Goal: Task Accomplishment & Management: Manage account settings

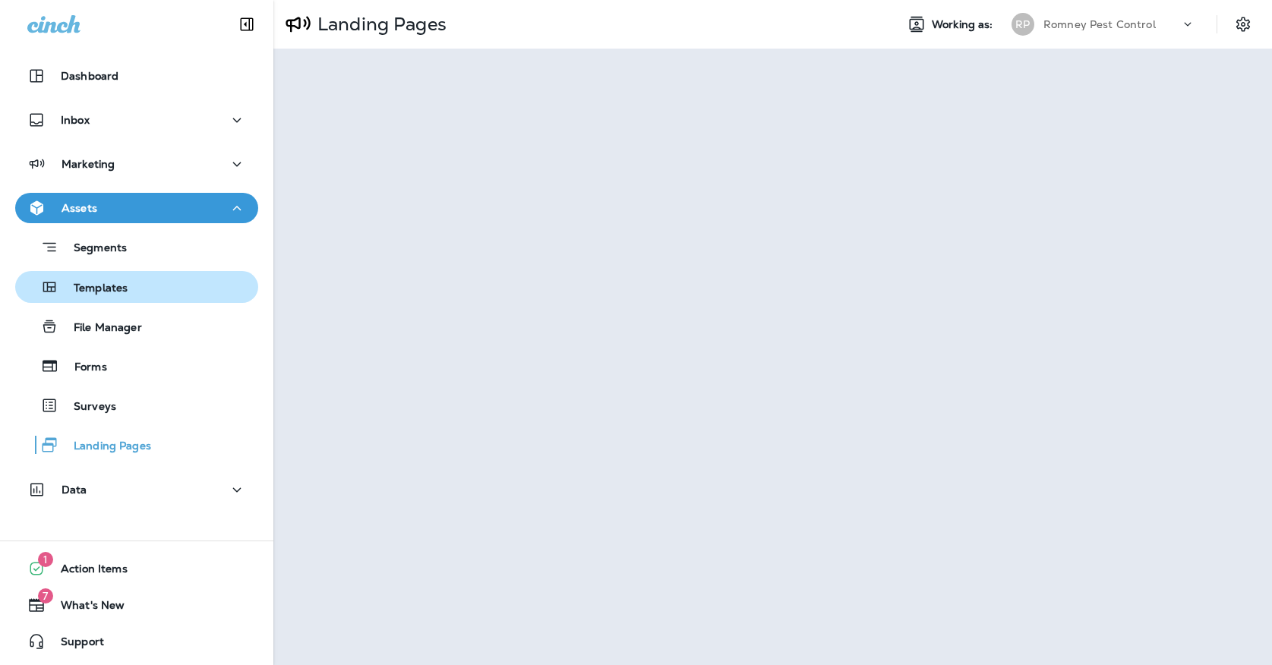
click at [99, 280] on div "Templates" at bounding box center [74, 287] width 106 height 23
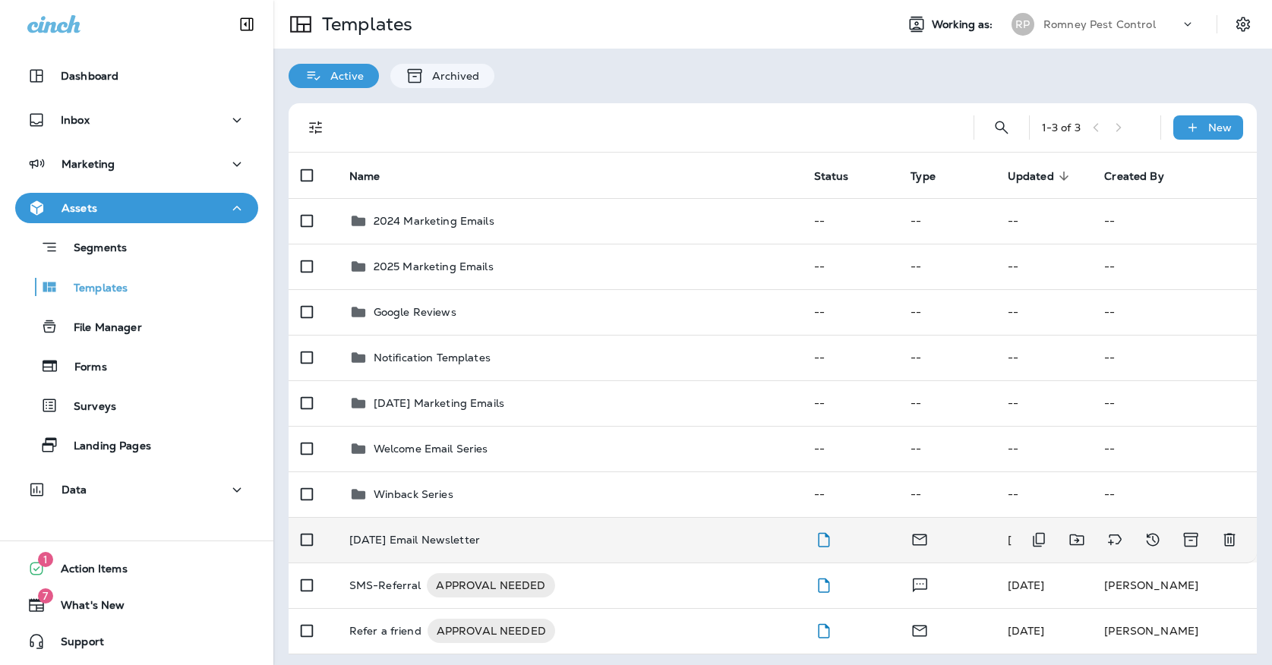
click at [437, 534] on p "[DATE] Email Newsletter" at bounding box center [414, 540] width 131 height 12
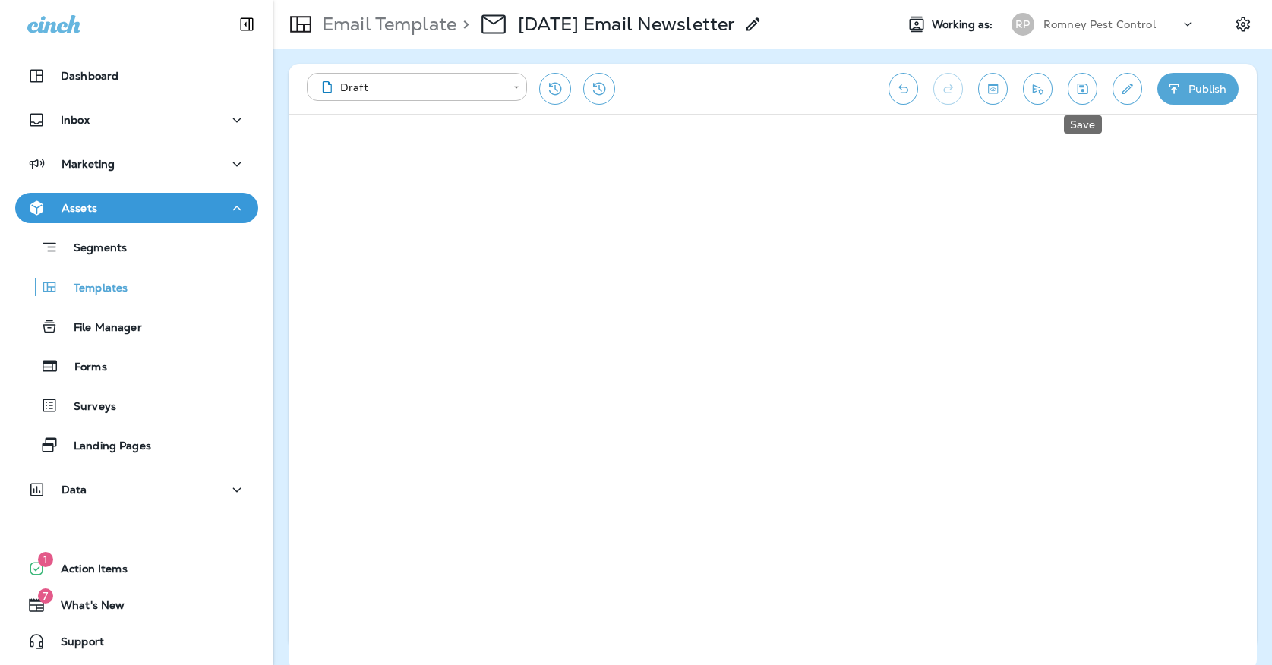
click at [1091, 90] on button "Save" at bounding box center [1082, 89] width 30 height 32
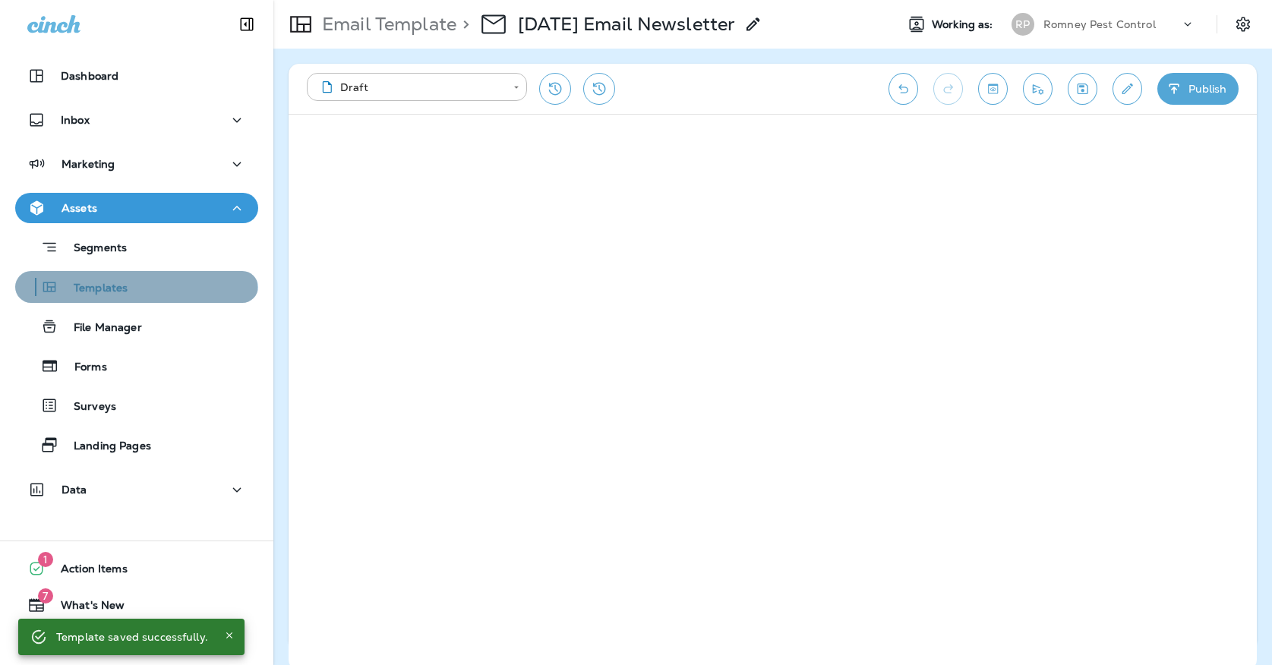
click at [124, 298] on div "Templates" at bounding box center [74, 287] width 106 height 23
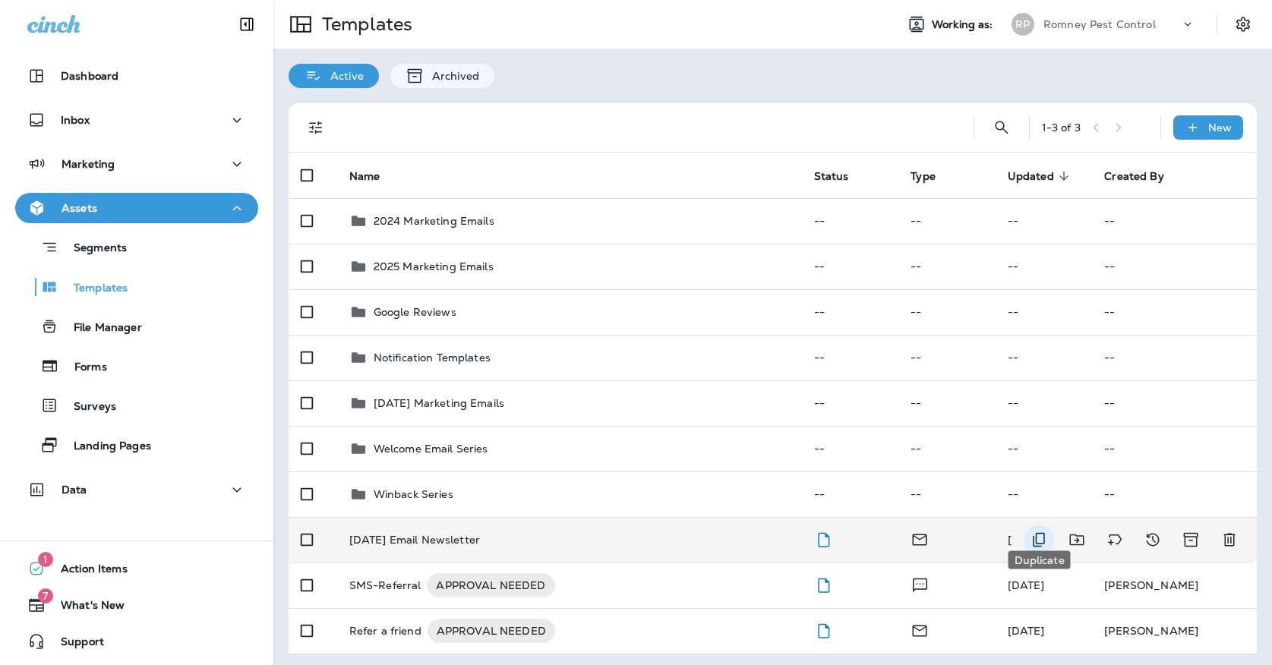
click at [1043, 531] on icon "Duplicate" at bounding box center [1038, 540] width 18 height 18
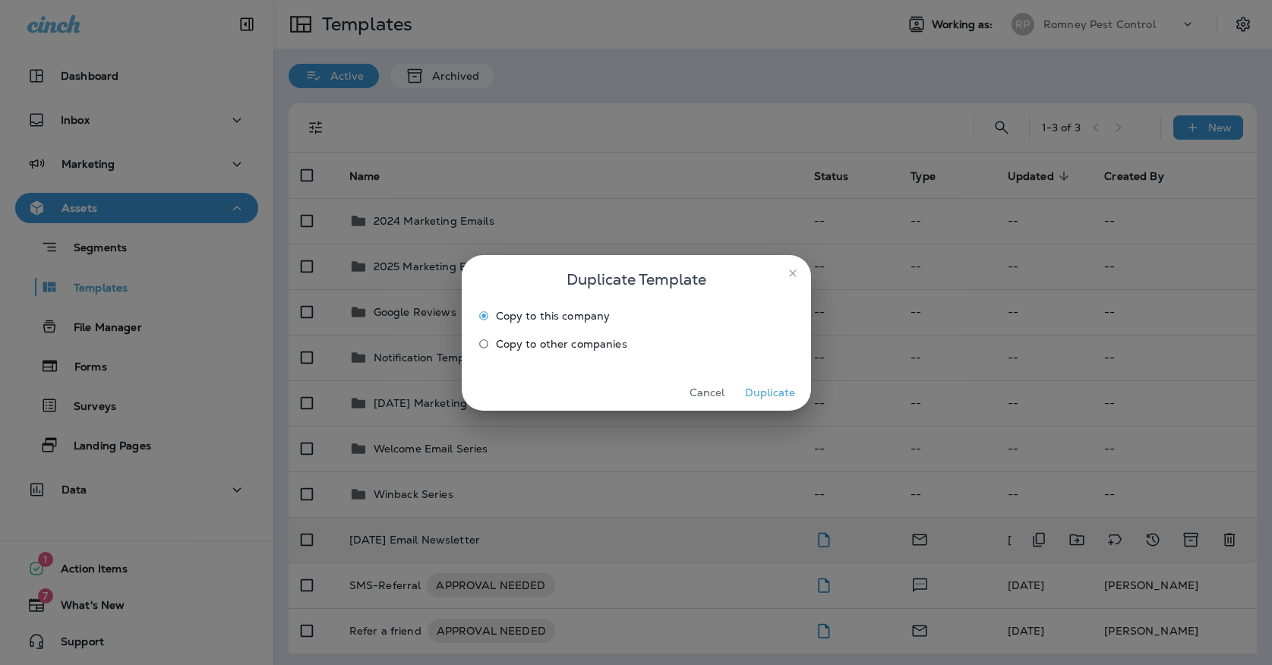
click at [610, 347] on span "Copy to other companies" at bounding box center [561, 344] width 131 height 12
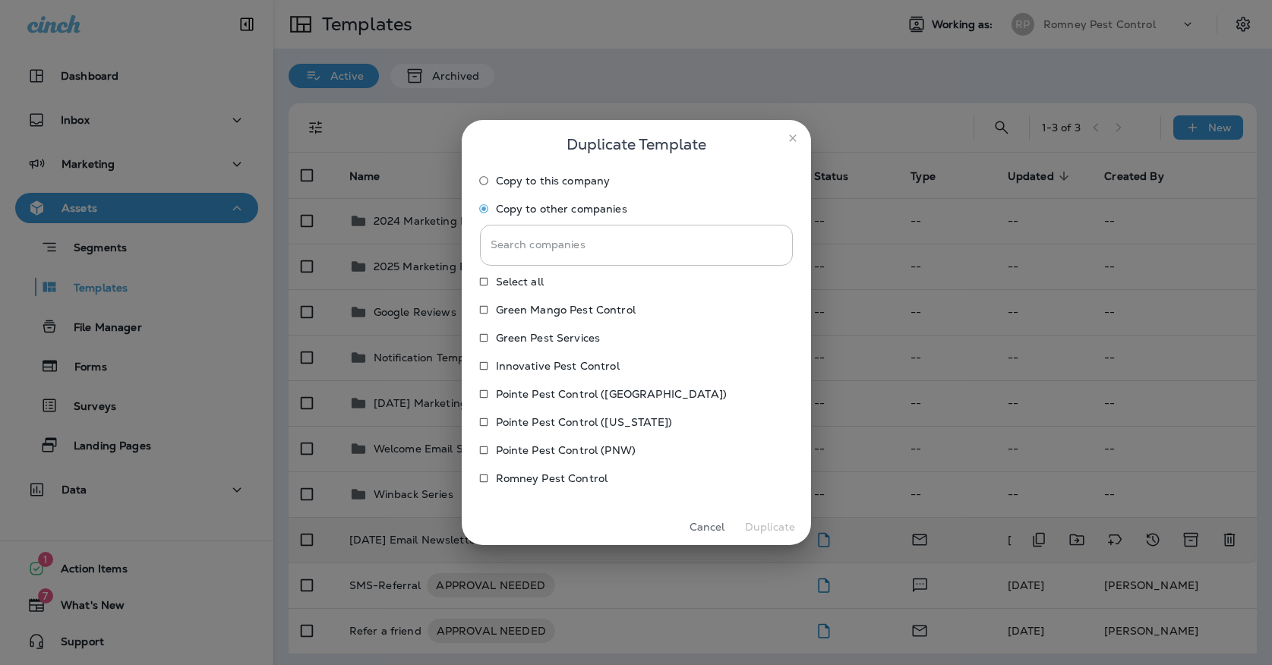
click at [590, 309] on p "Green Mango Pest Control" at bounding box center [566, 310] width 140 height 12
click at [585, 328] on label "Green Pest Services" at bounding box center [625, 338] width 309 height 24
click at [582, 370] on p "Innovative Pest Control" at bounding box center [558, 366] width 124 height 12
click at [582, 391] on p "Pointe Pest Control ([GEOGRAPHIC_DATA])" at bounding box center [611, 394] width 231 height 12
click at [582, 416] on p "Pointe Pest Control ([US_STATE])" at bounding box center [584, 422] width 176 height 12
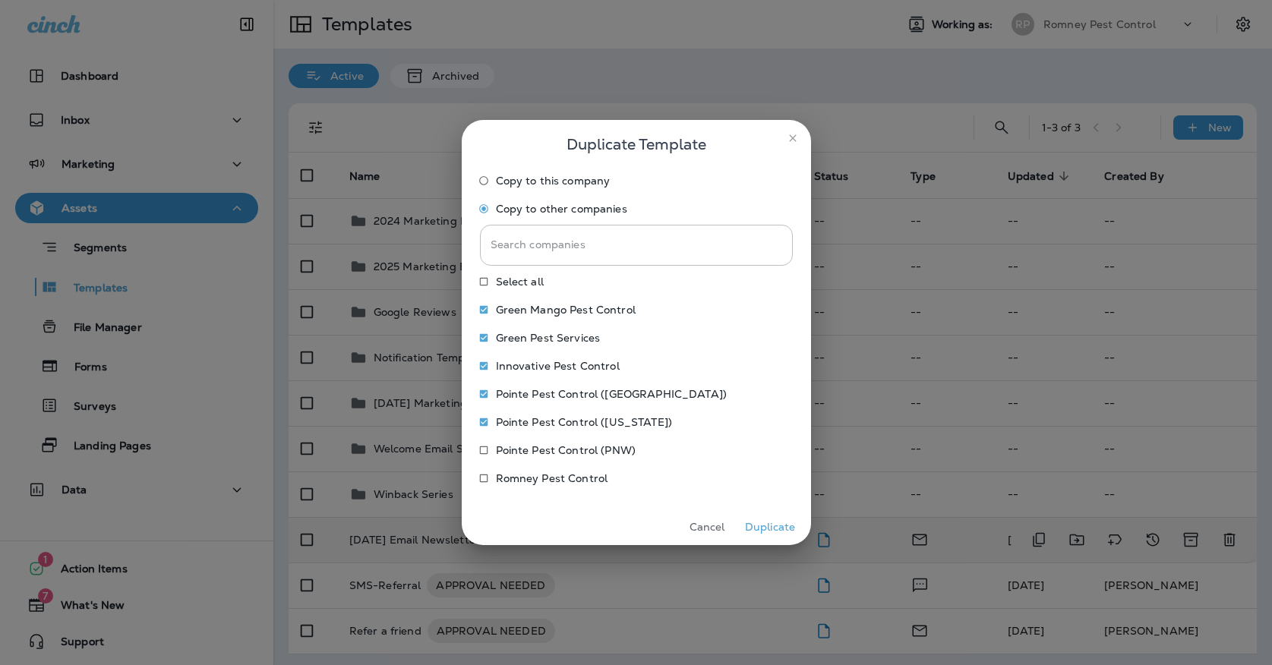
click at [582, 438] on label "Pointe Pest Control (PNW)" at bounding box center [625, 450] width 309 height 24
click at [766, 530] on button "Duplicate" at bounding box center [770, 527] width 57 height 24
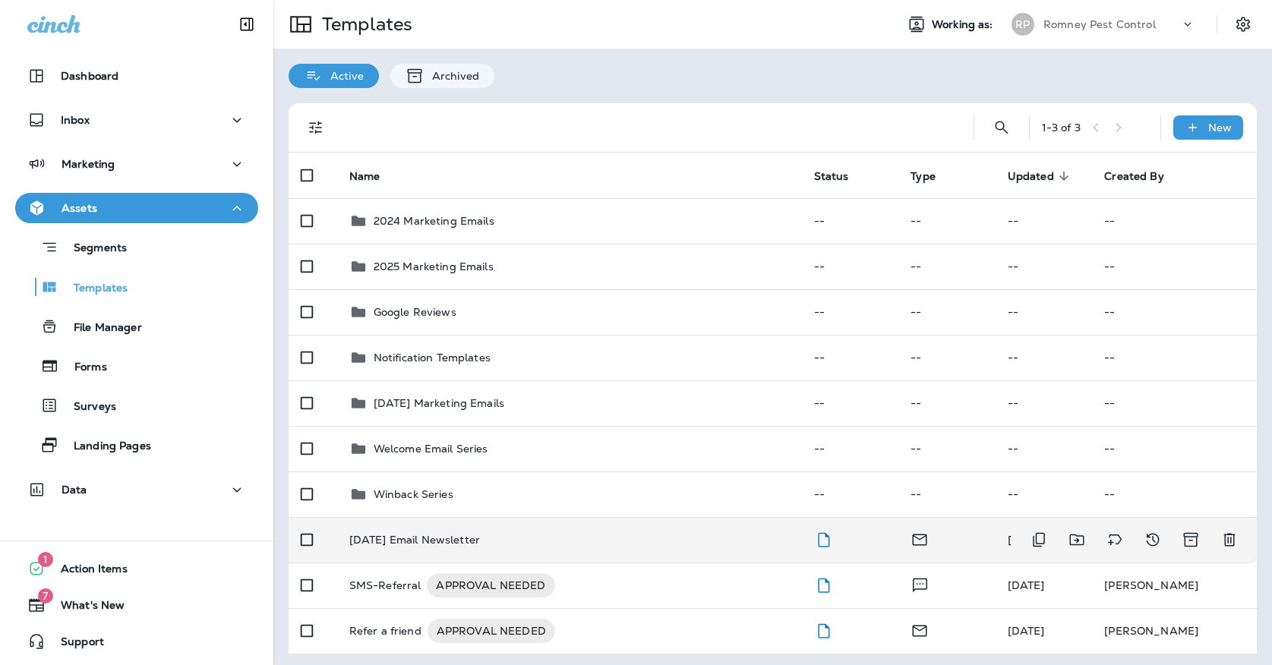
click at [482, 534] on td "[DATE] Email Newsletter" at bounding box center [569, 540] width 465 height 46
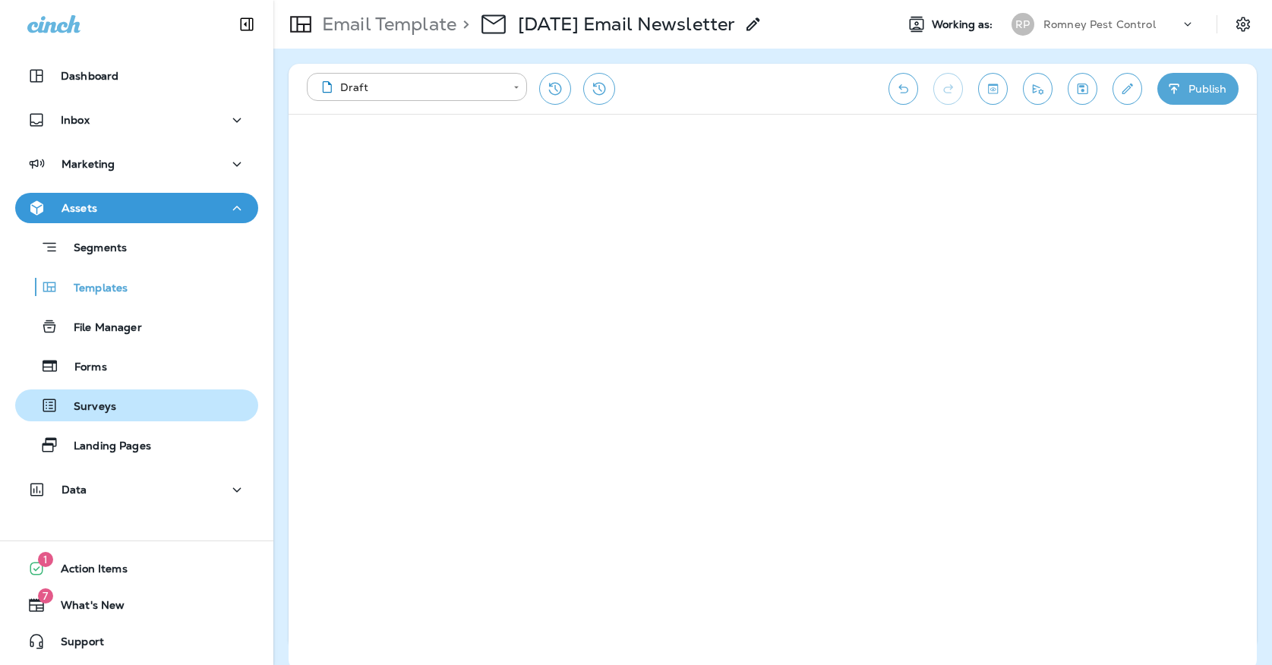
click at [145, 410] on div "Surveys" at bounding box center [136, 405] width 231 height 23
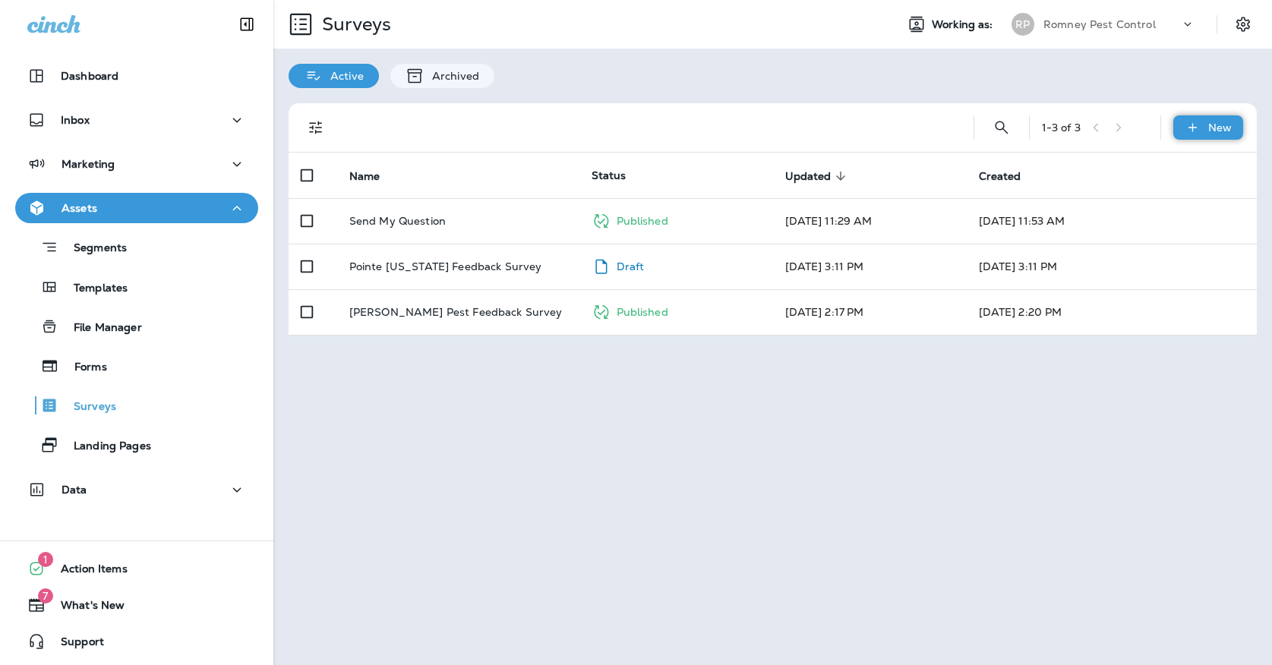
click at [1185, 131] on icon at bounding box center [1192, 127] width 16 height 15
click at [1177, 159] on p "New Survey" at bounding box center [1196, 164] width 70 height 12
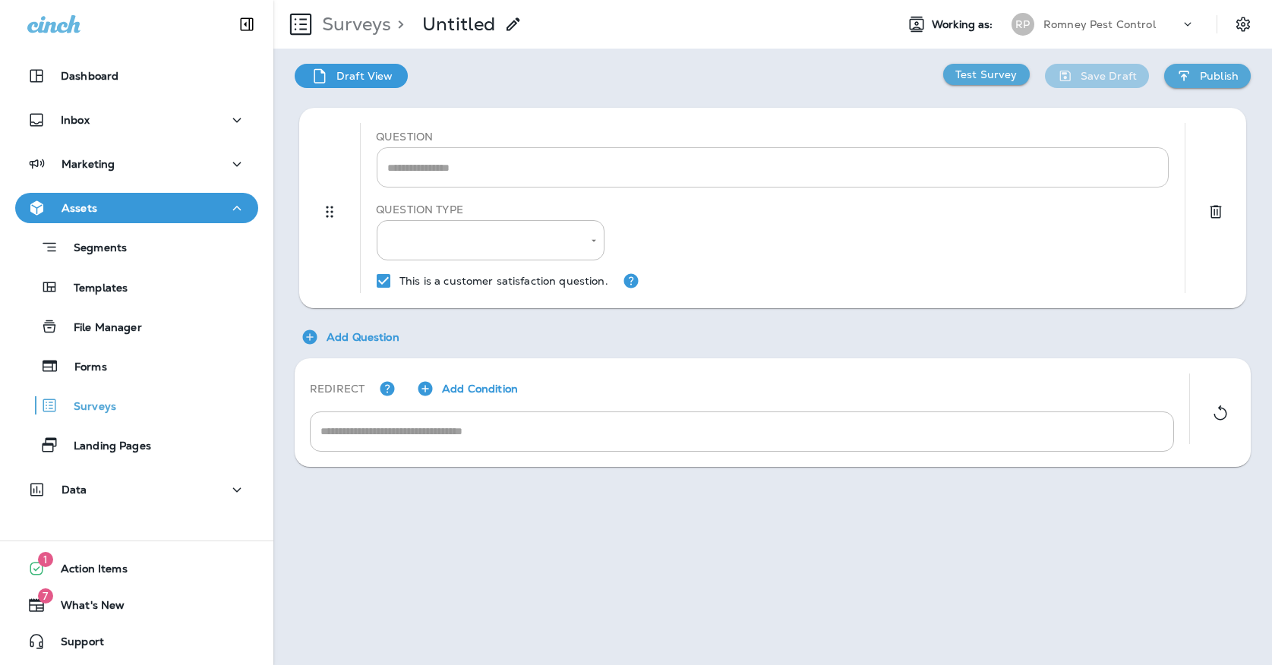
click at [591, 180] on div "* ​" at bounding box center [773, 167] width 792 height 40
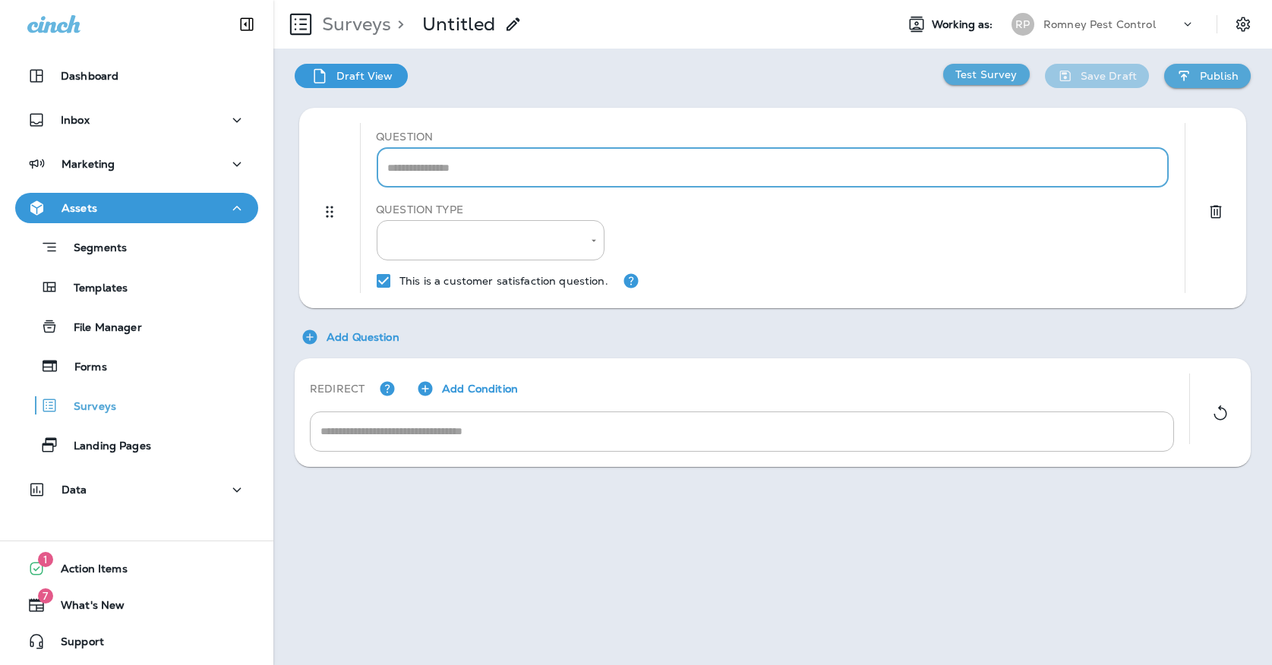
paste textarea "**********"
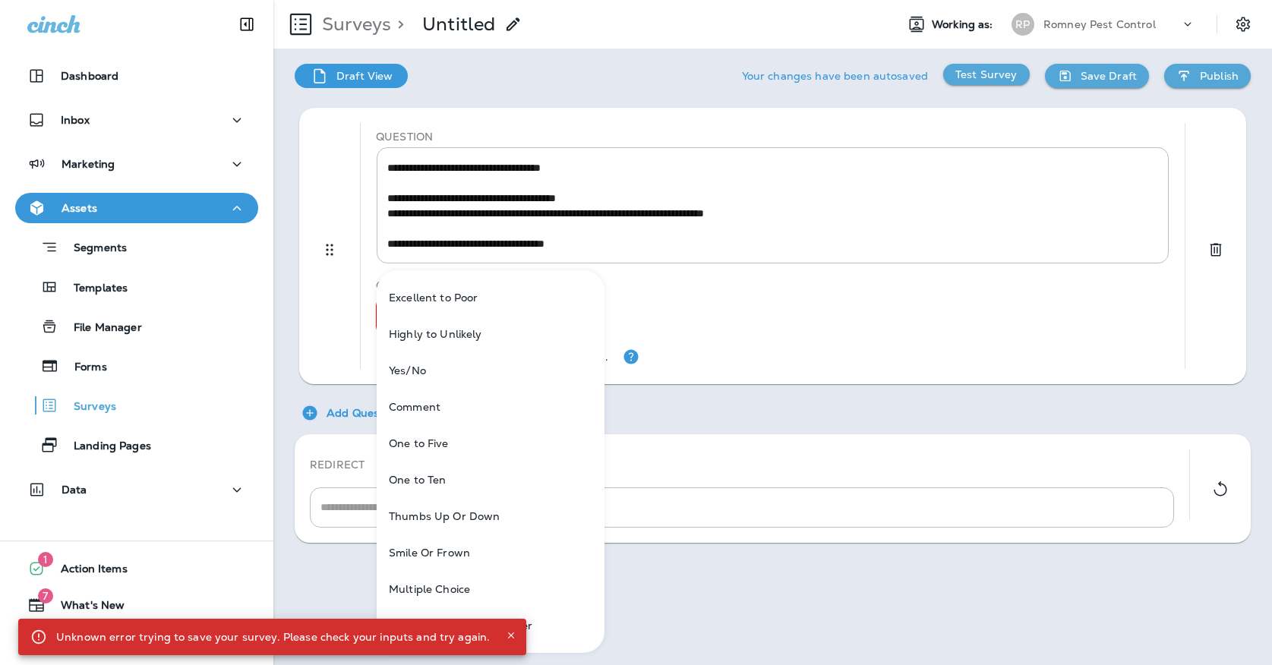
click at [589, 0] on body "**********" at bounding box center [636, 0] width 1272 height 0
click at [403, 162] on div at bounding box center [636, 332] width 1272 height 665
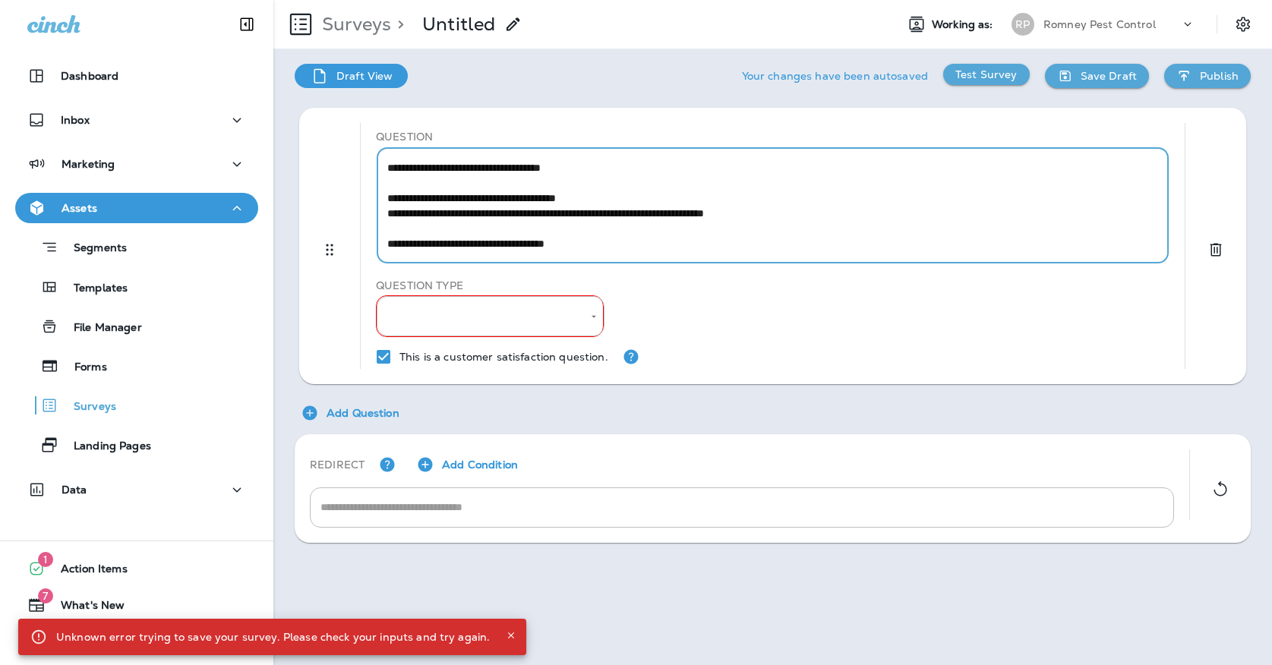
click at [407, 167] on textarea "**********" at bounding box center [772, 205] width 771 height 91
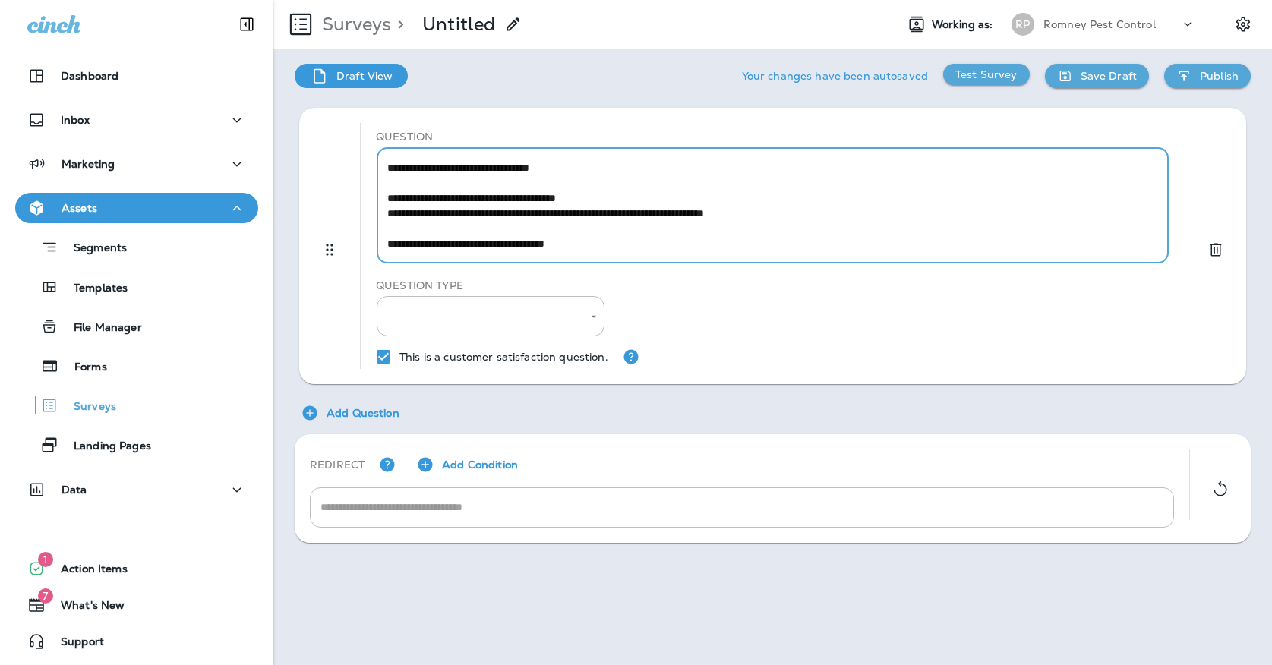
click at [408, 246] on textarea "**********" at bounding box center [772, 205] width 771 height 91
type textarea "**********"
click at [424, 0] on body "**********" at bounding box center [636, 0] width 1272 height 0
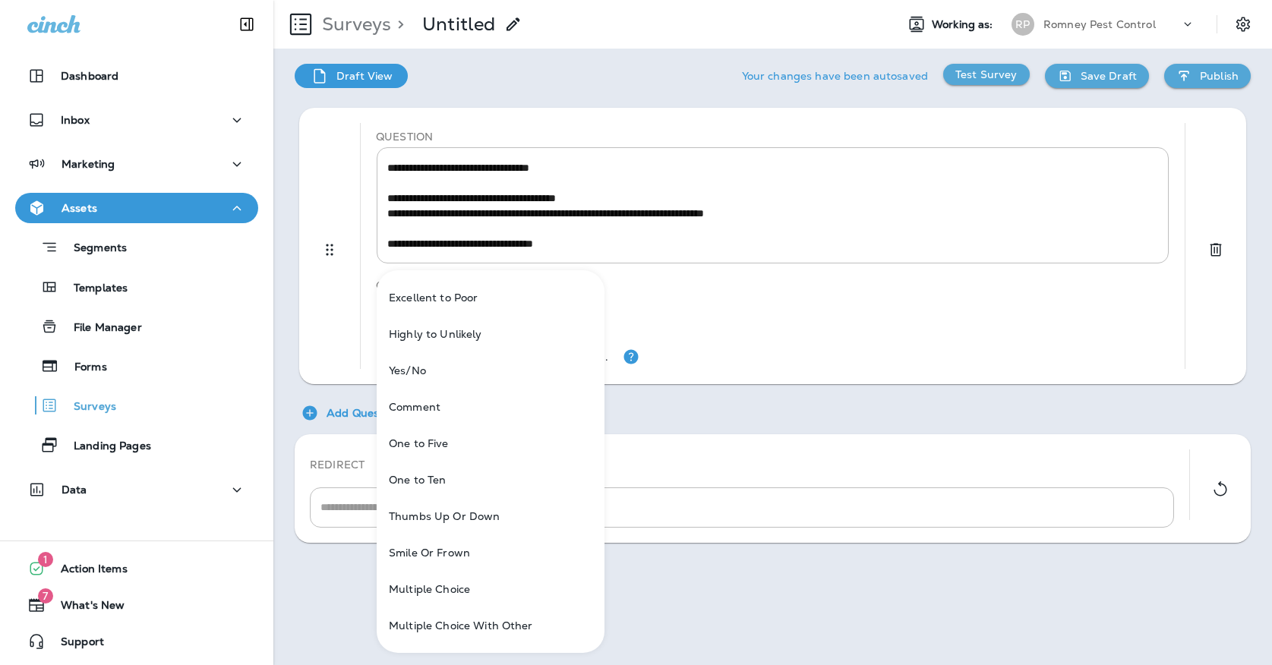
click at [408, 404] on li "Comment" at bounding box center [491, 407] width 228 height 36
type input "*******"
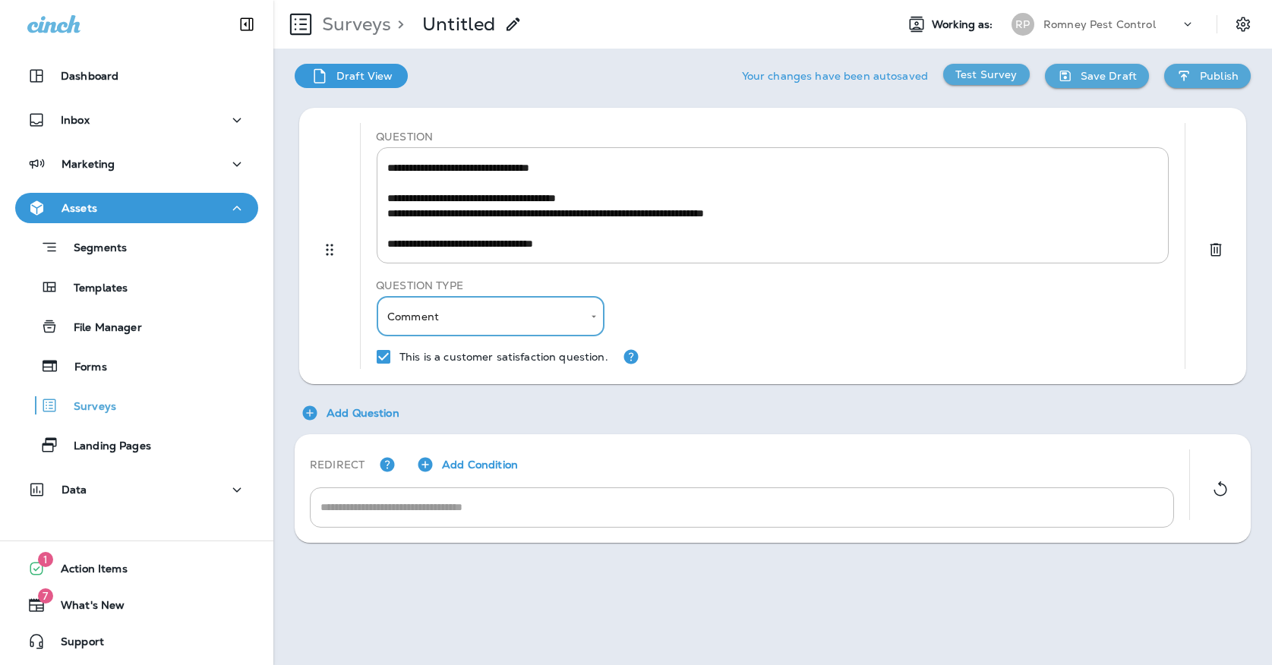
click at [982, 71] on p "Test Survey" at bounding box center [986, 74] width 62 height 12
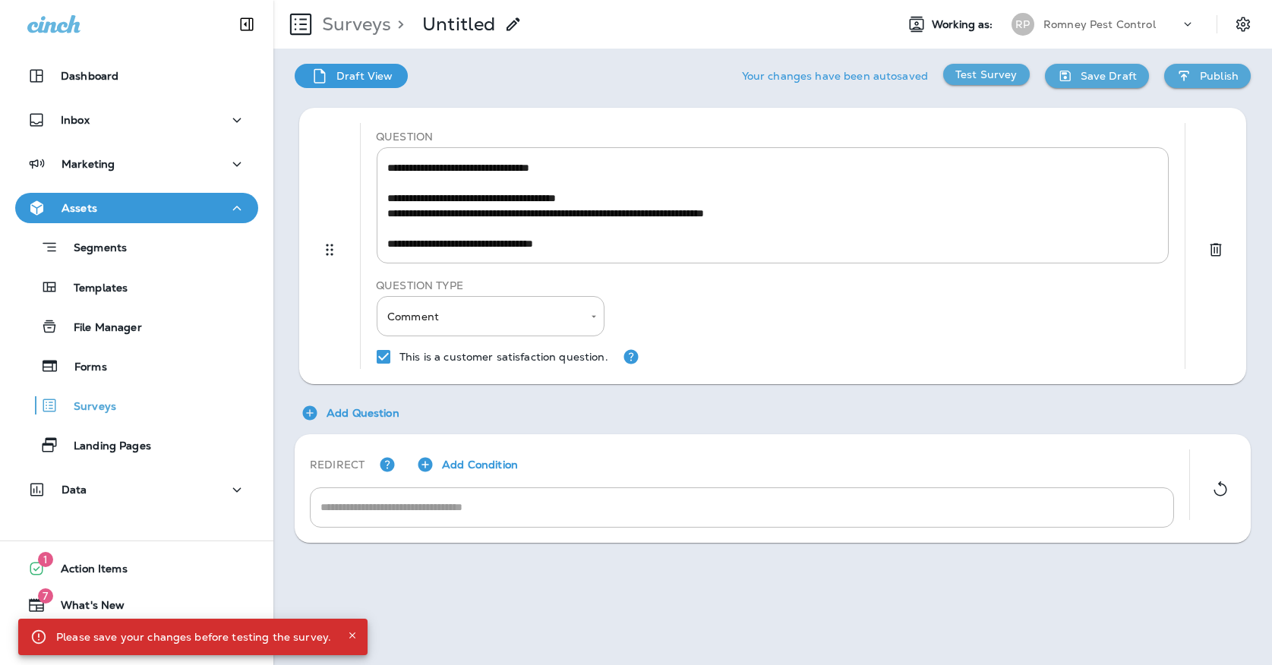
click at [1118, 68] on button "Save Draft" at bounding box center [1097, 76] width 104 height 24
click at [1021, 79] on button "Test Survey" at bounding box center [986, 74] width 87 height 21
click at [1231, 87] on button "Publish" at bounding box center [1207, 76] width 87 height 24
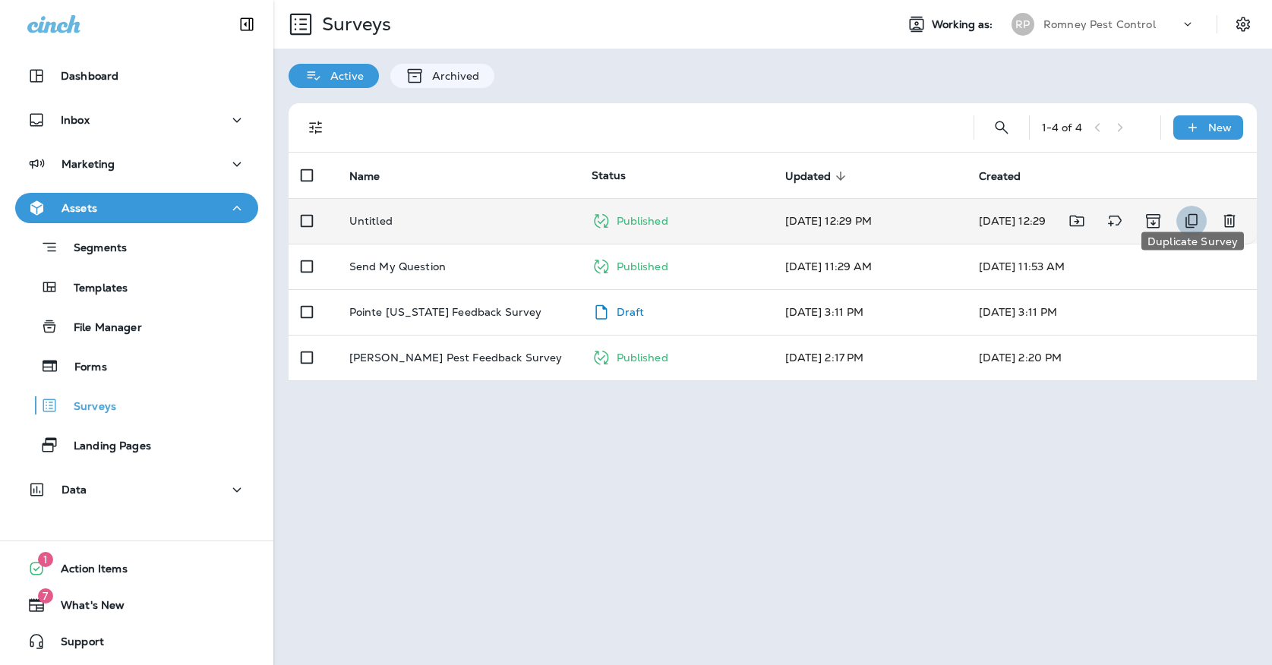
click at [1198, 212] on icon "Duplicate Survey" at bounding box center [1191, 221] width 18 height 18
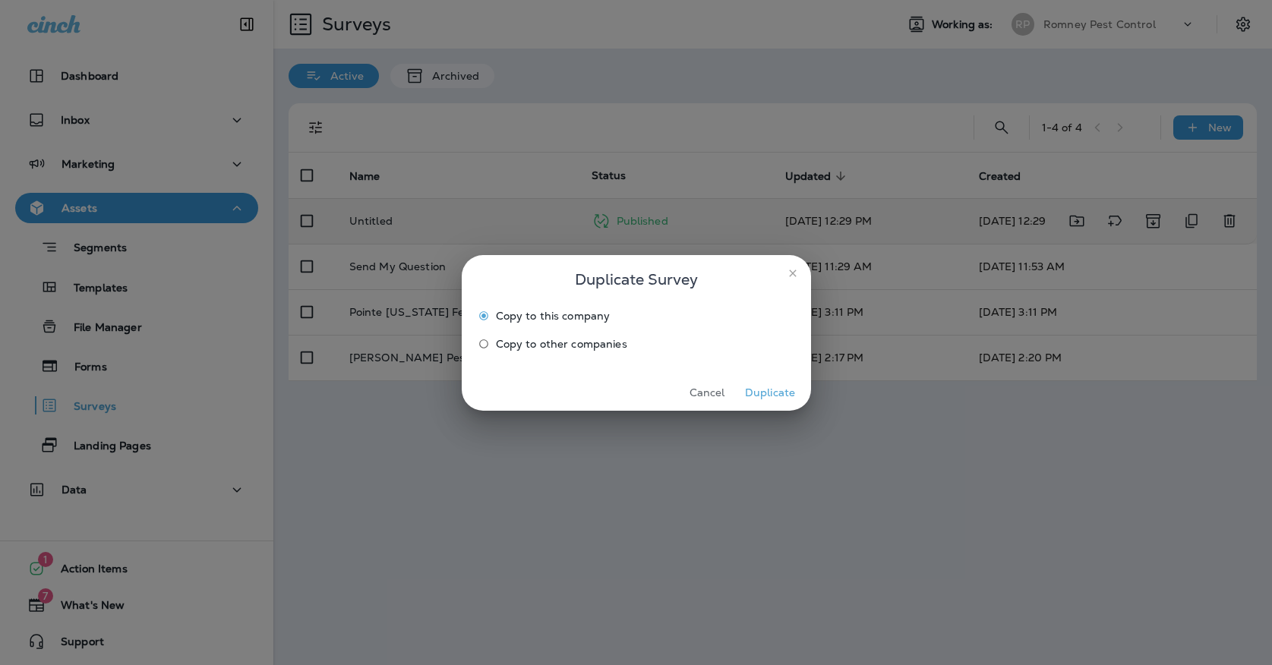
click at [797, 273] on icon "close" at bounding box center [792, 273] width 12 height 12
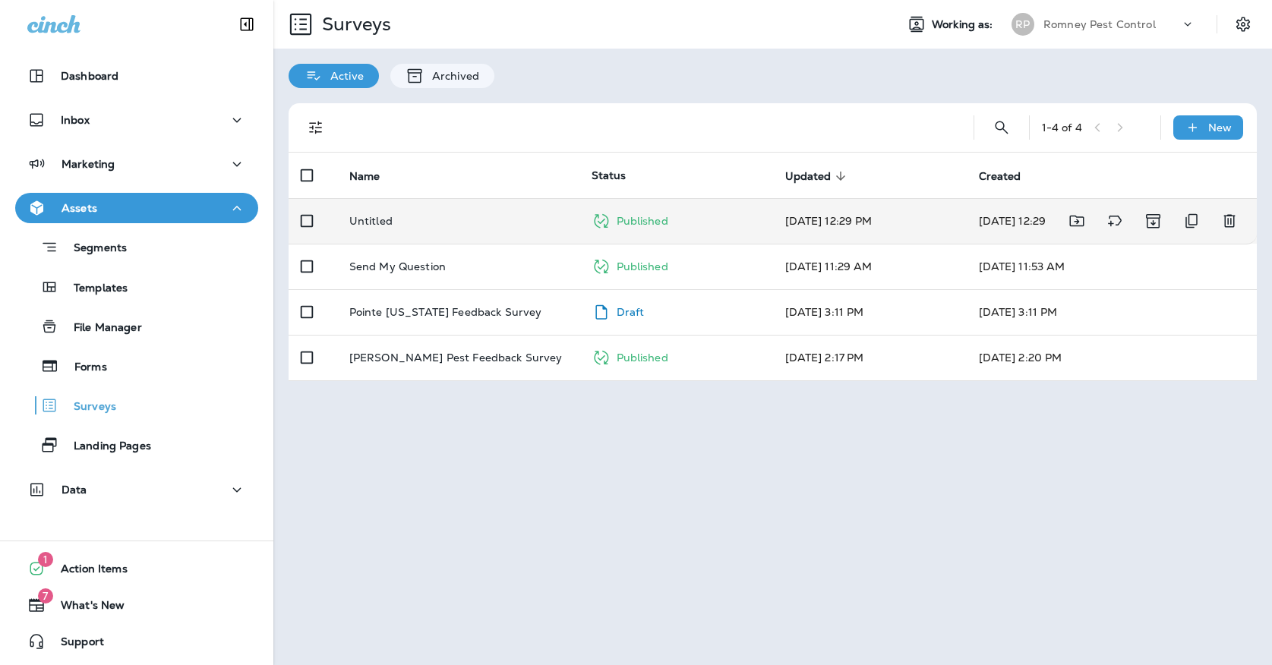
click at [559, 215] on div "Untitled" at bounding box center [458, 221] width 218 height 12
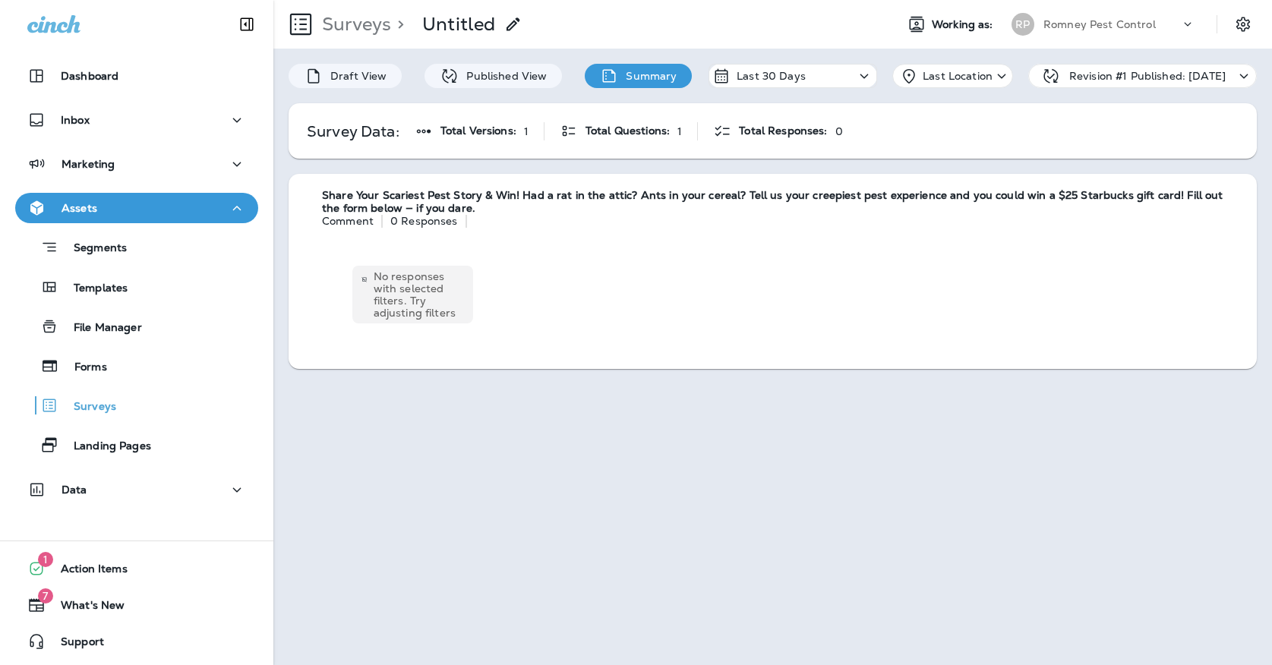
click at [513, 30] on icon at bounding box center [513, 24] width 18 height 18
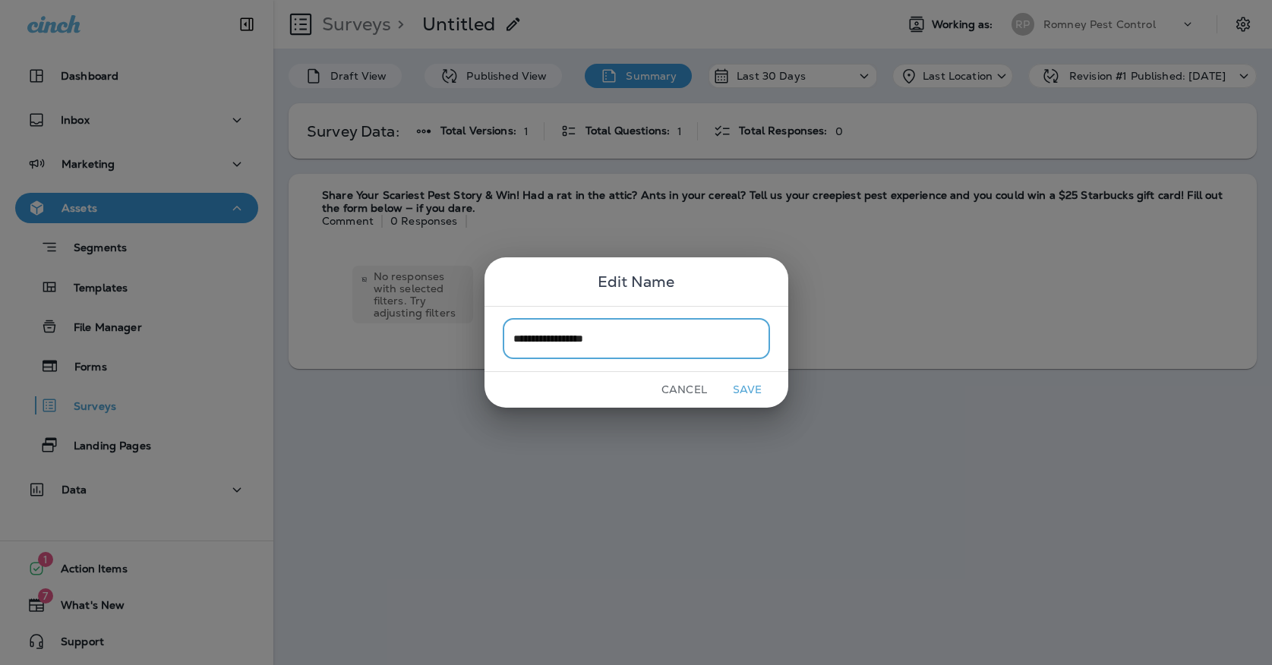
type input "**********"
click at [738, 392] on button "Save" at bounding box center [747, 390] width 57 height 24
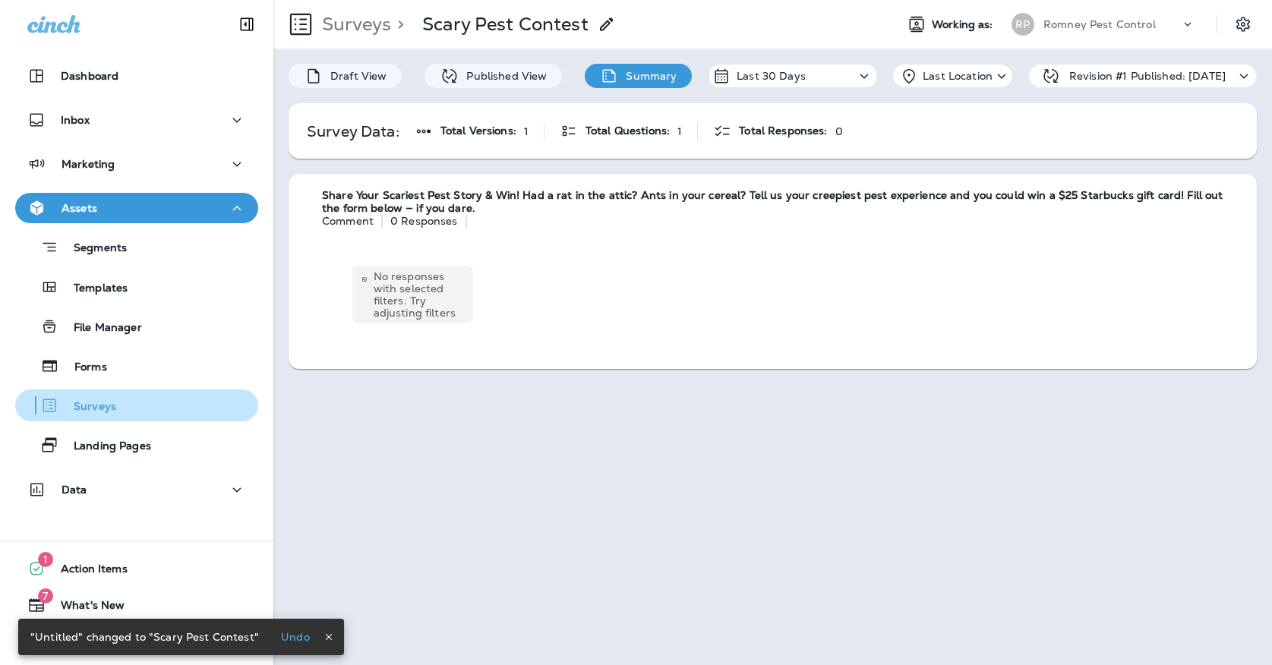
click at [143, 402] on div "Surveys" at bounding box center [136, 405] width 231 height 23
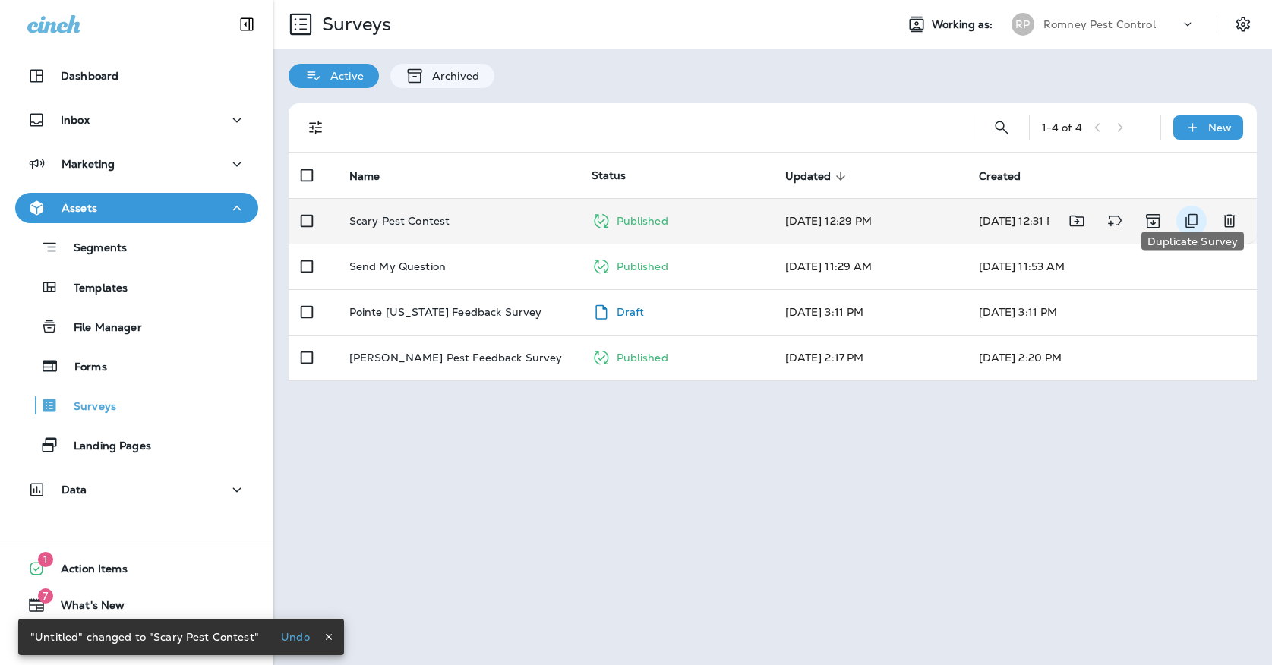
click at [1191, 212] on icon "Duplicate Survey" at bounding box center [1191, 221] width 18 height 18
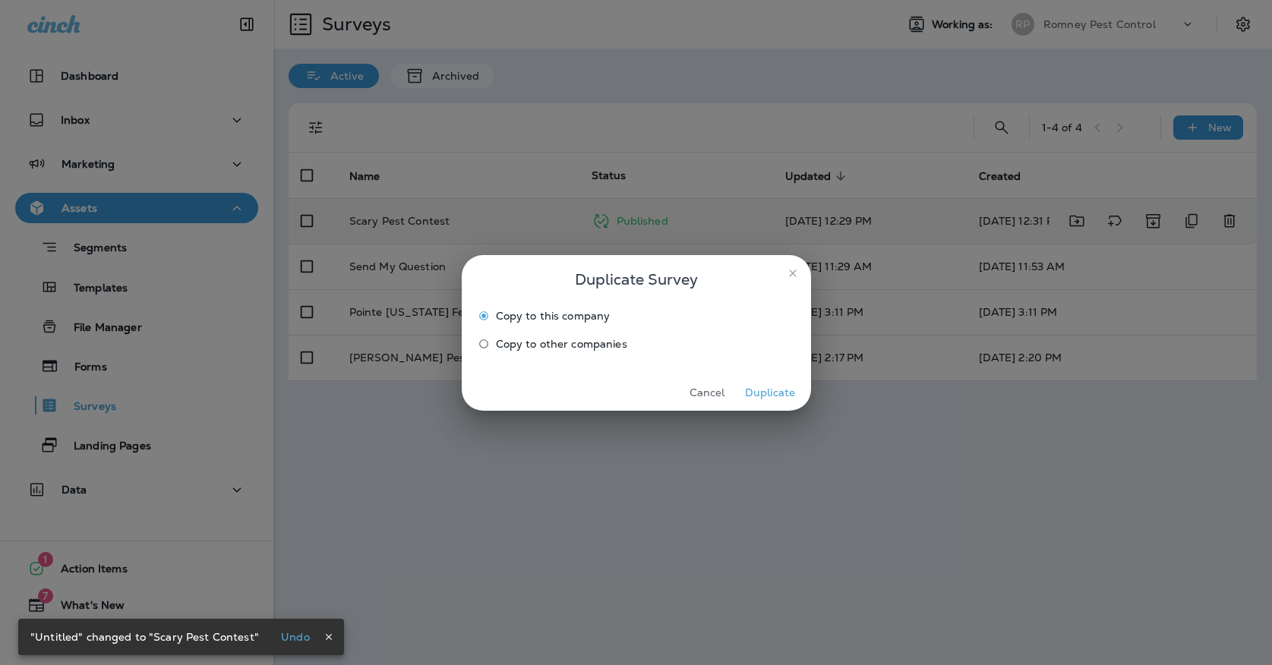
click at [555, 350] on span "Copy to other companies" at bounding box center [561, 344] width 131 height 12
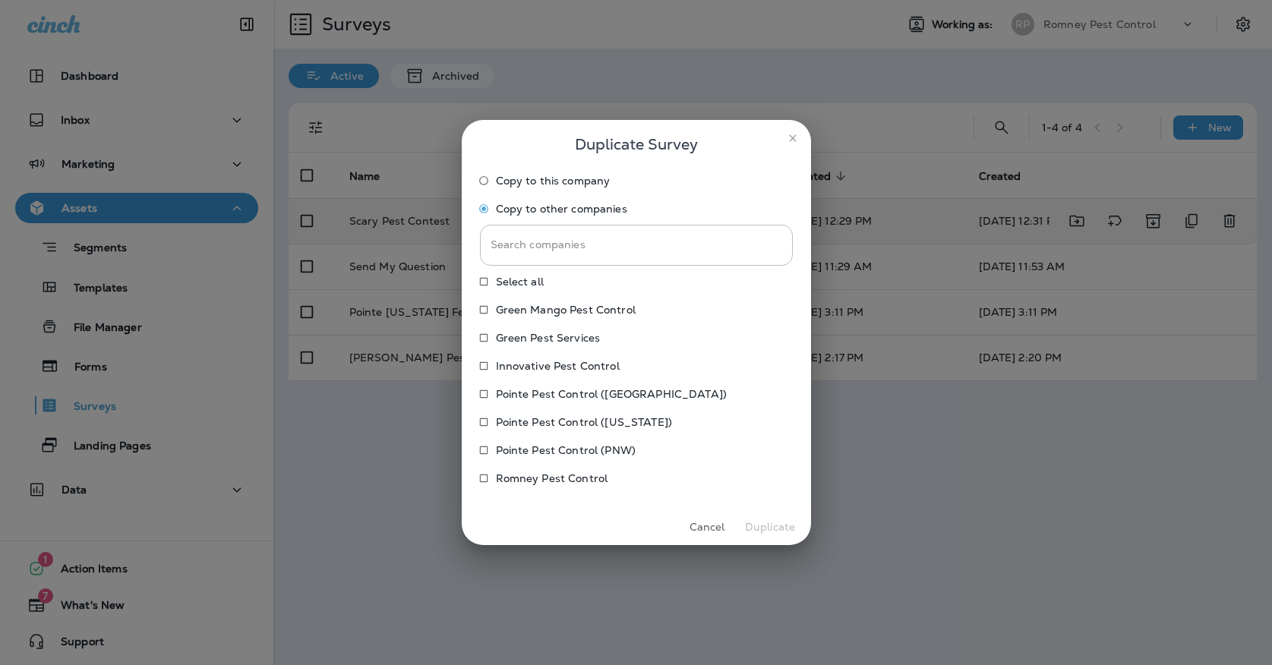
click at [540, 455] on p "Pointe Pest Control (PNW)" at bounding box center [566, 450] width 140 height 12
click at [529, 430] on label "Pointe Pest Control ([US_STATE])" at bounding box center [625, 422] width 309 height 24
click at [529, 401] on label "Pointe Pest Control ([GEOGRAPHIC_DATA])" at bounding box center [625, 394] width 309 height 24
click at [522, 363] on p "Innovative Pest Control" at bounding box center [558, 366] width 124 height 12
click at [522, 352] on div "Select all Green Mango Pest Control Green Pest Services Innovative Pest Control…" at bounding box center [636, 381] width 313 height 225
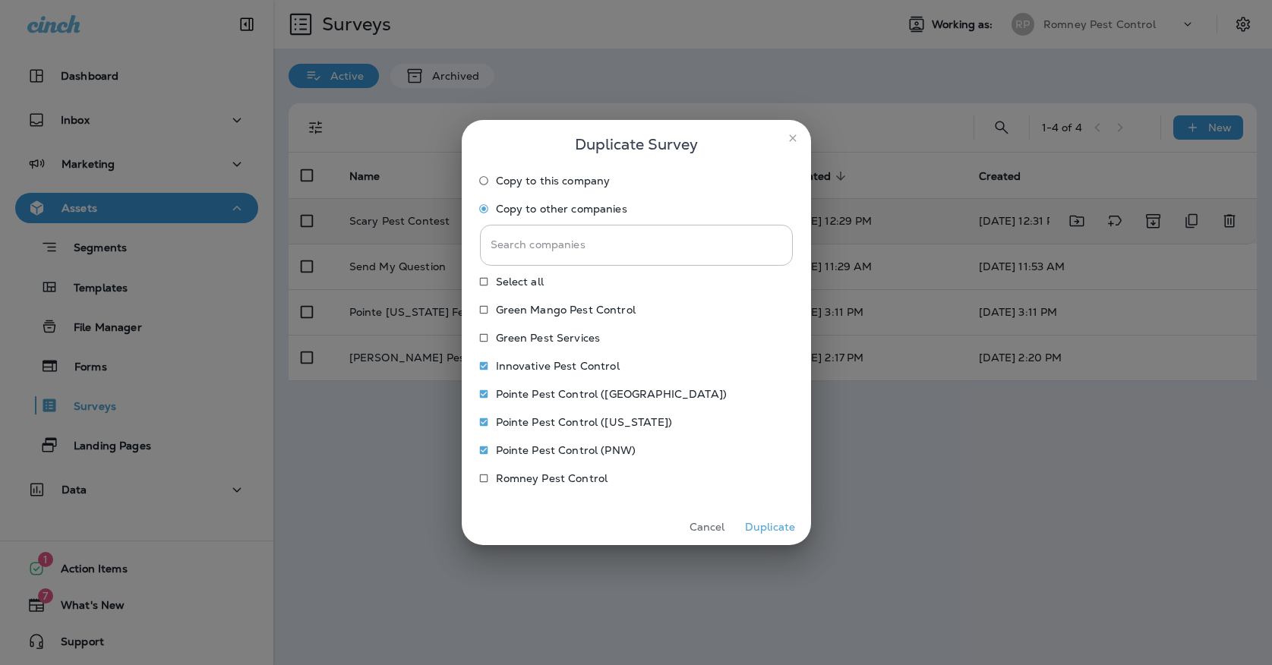
click at [522, 342] on p "Green Pest Services" at bounding box center [548, 338] width 105 height 12
click at [522, 314] on p "Green Mango Pest Control" at bounding box center [566, 310] width 140 height 12
click at [761, 531] on button "Duplicate" at bounding box center [770, 527] width 57 height 24
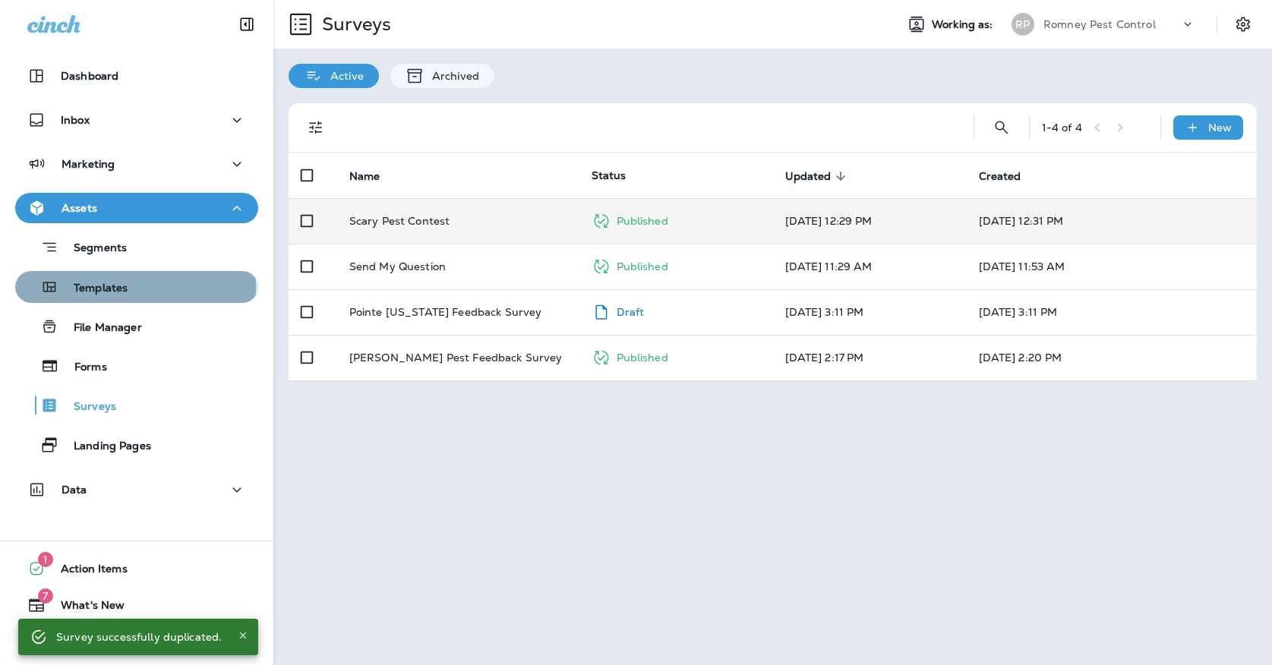
click at [93, 286] on p "Templates" at bounding box center [92, 289] width 69 height 14
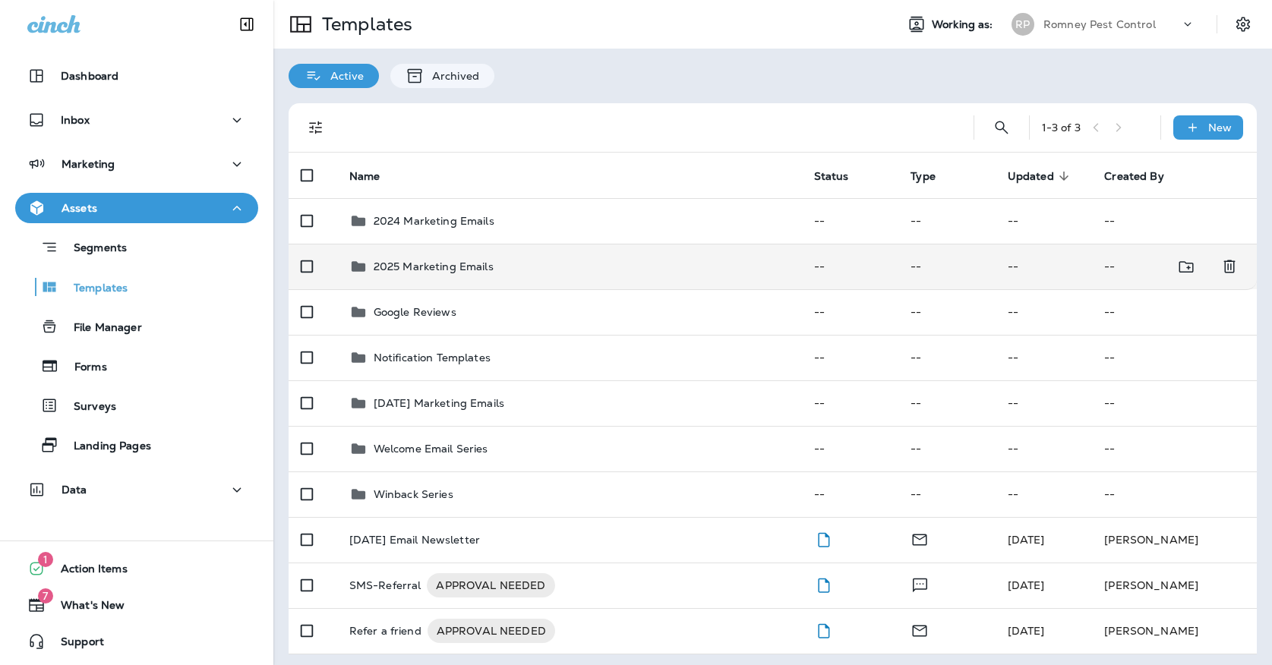
click at [433, 264] on td "2025 Marketing Emails" at bounding box center [569, 267] width 465 height 46
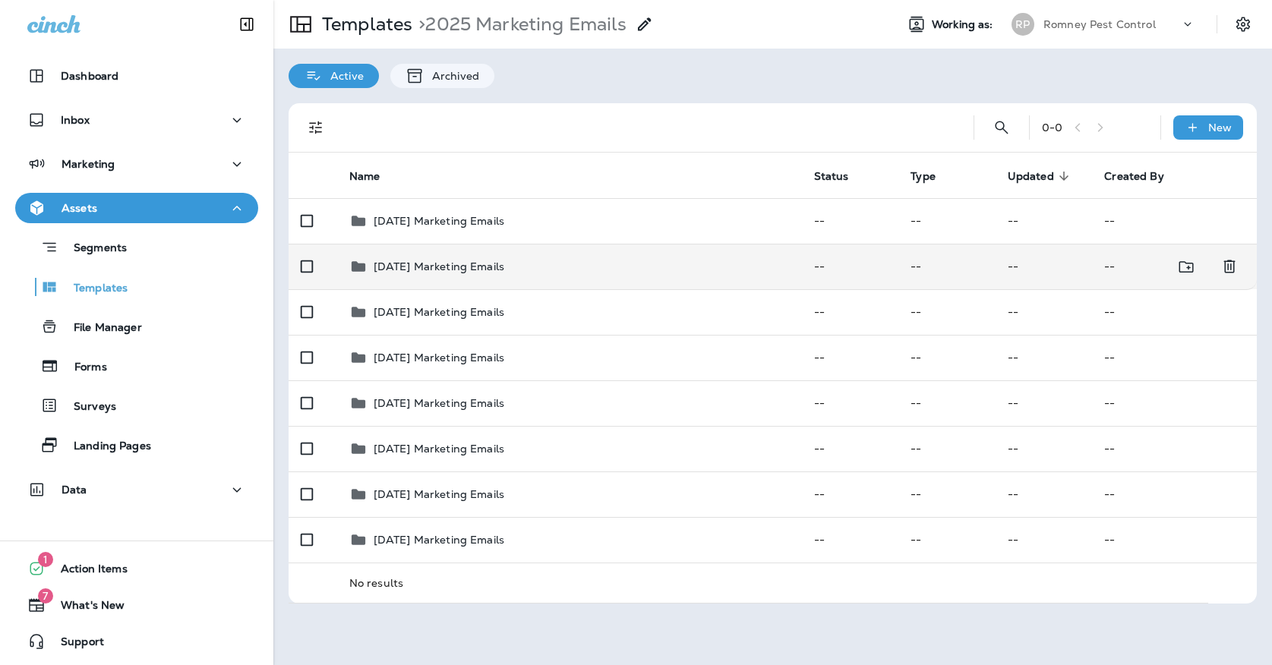
click at [592, 257] on div "[DATE] Marketing Emails" at bounding box center [569, 266] width 440 height 18
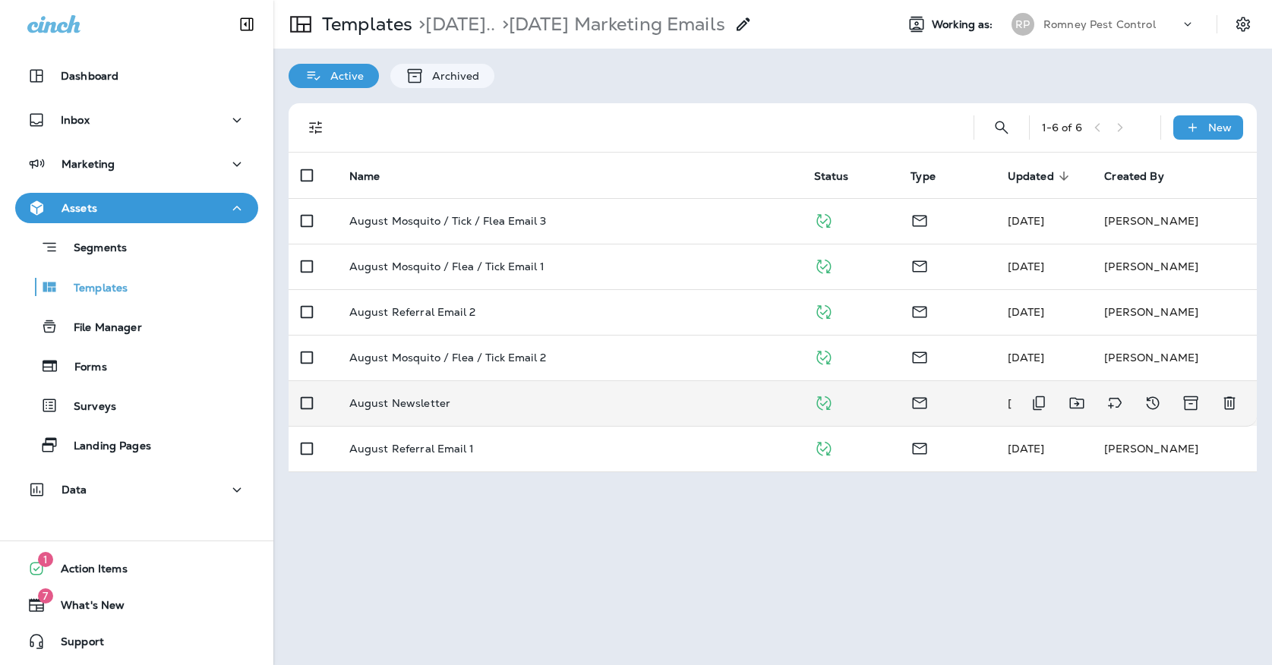
click at [571, 397] on div "August Newsletter" at bounding box center [569, 403] width 440 height 12
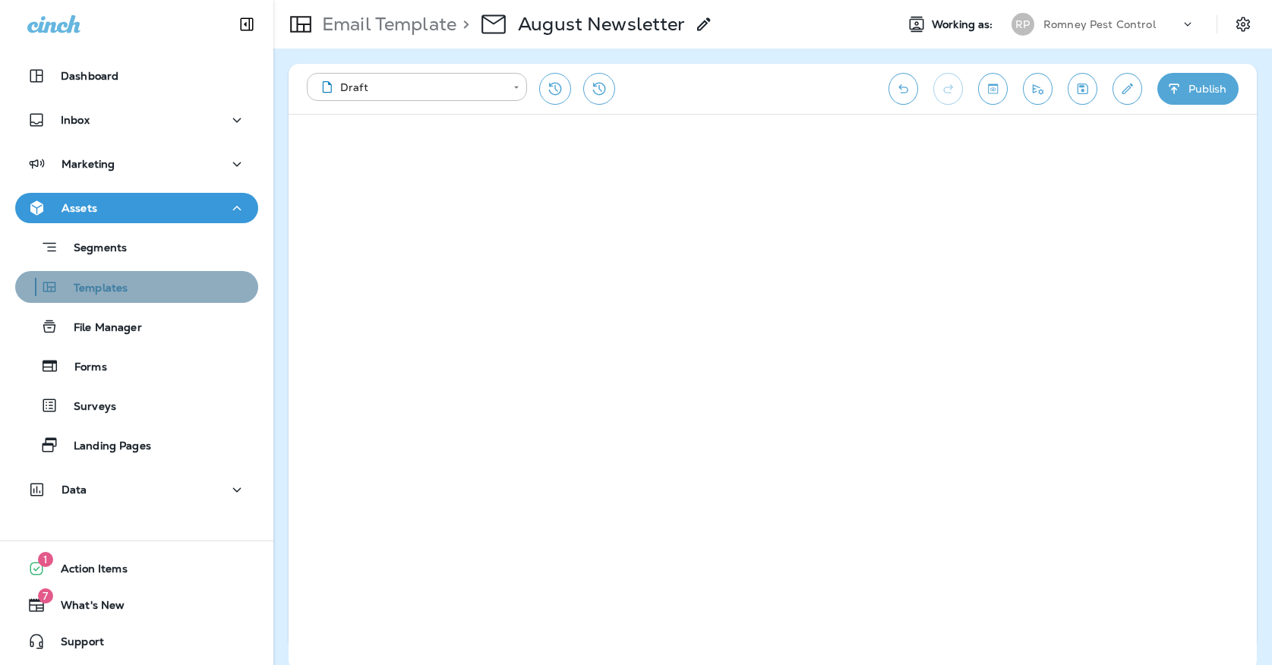
click at [150, 289] on div "Templates" at bounding box center [136, 287] width 231 height 23
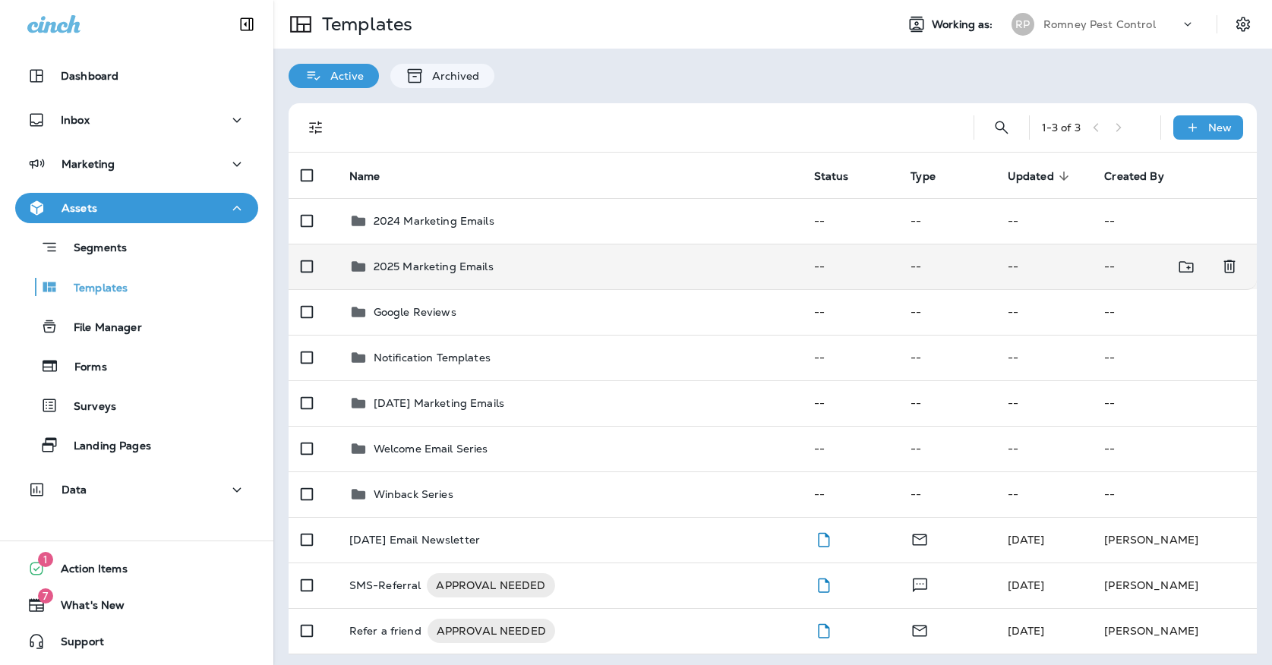
click at [443, 260] on p "2025 Marketing Emails" at bounding box center [433, 266] width 120 height 12
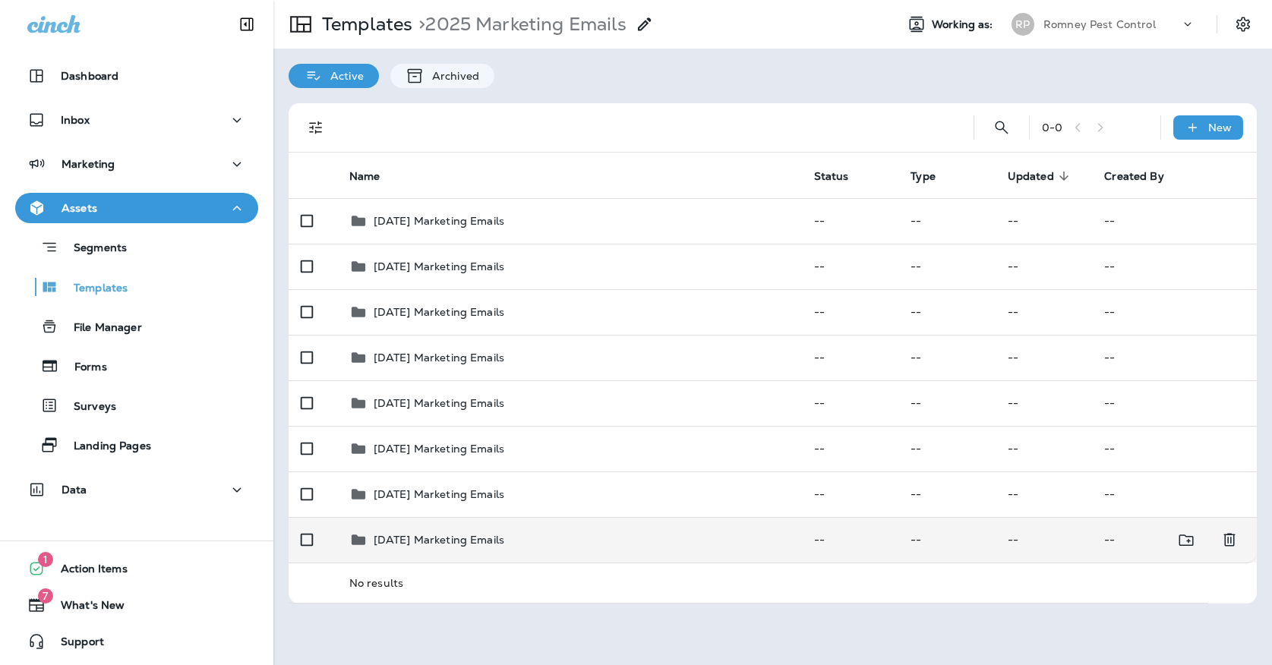
click at [462, 537] on td "[DATE] Marketing Emails" at bounding box center [569, 540] width 465 height 46
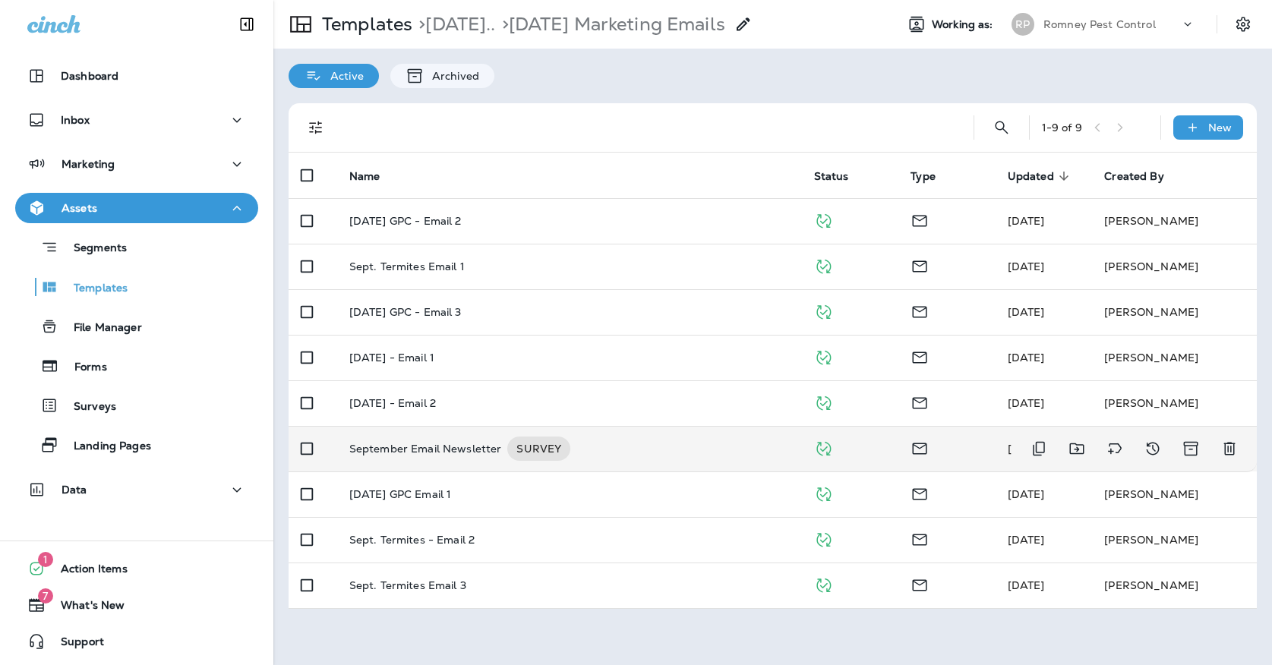
click at [633, 436] on div "September Email Newsletter SURVEY" at bounding box center [569, 448] width 440 height 24
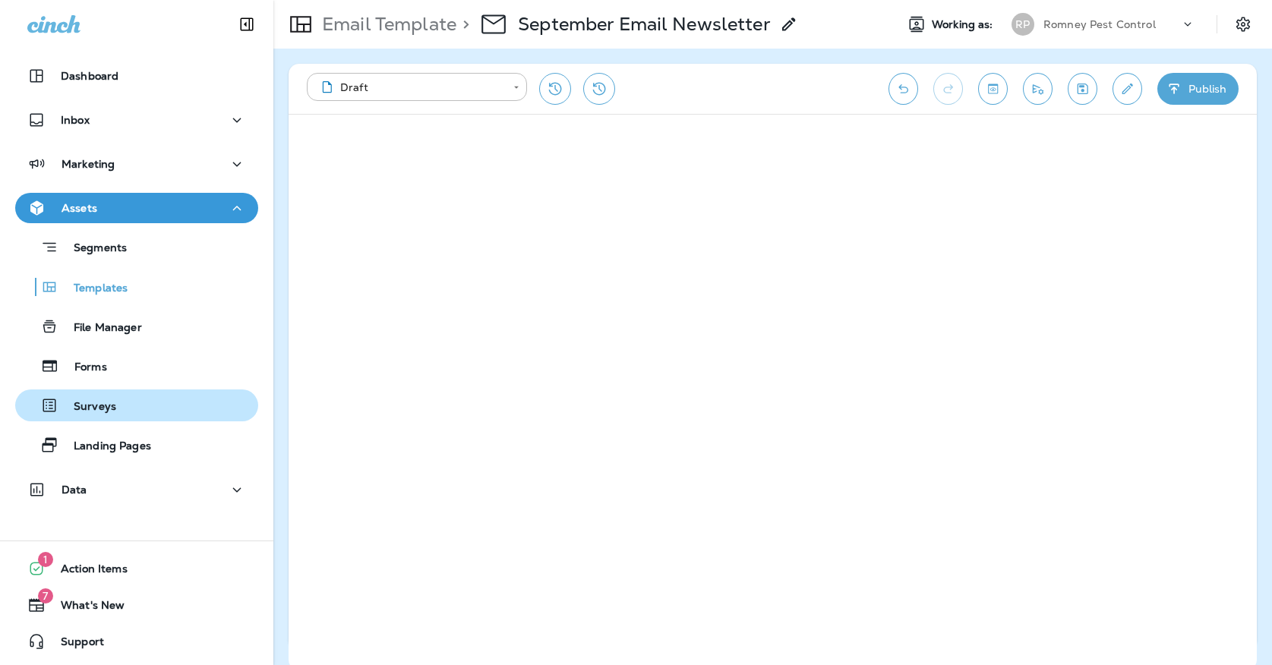
click at [148, 415] on div "Surveys" at bounding box center [136, 405] width 231 height 23
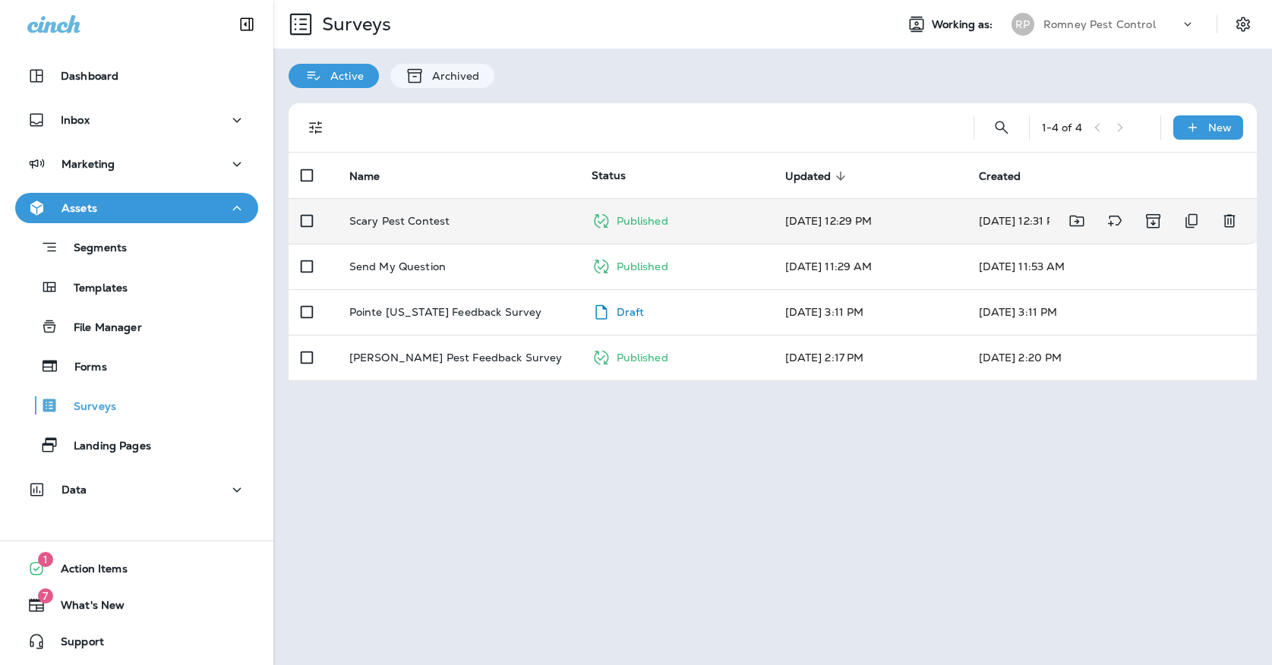
click at [422, 215] on p "Scary Pest Contest" at bounding box center [399, 221] width 101 height 12
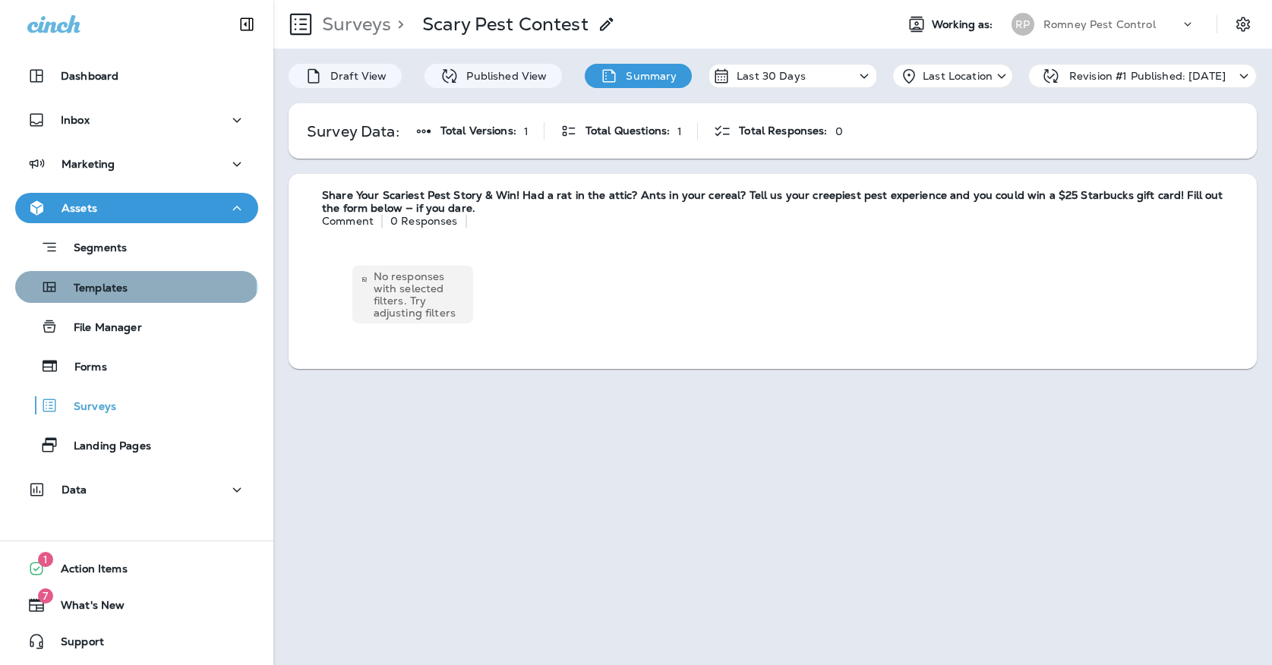
click at [128, 285] on p "Templates" at bounding box center [92, 289] width 69 height 14
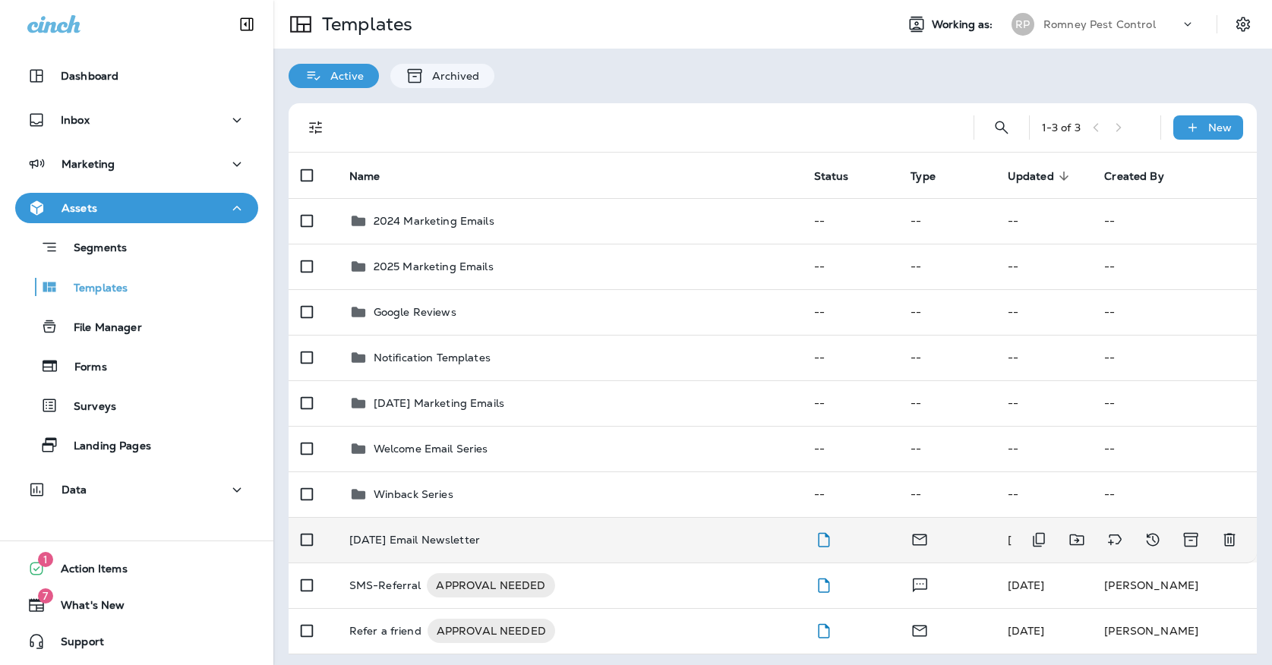
click at [459, 534] on p "[DATE] Email Newsletter" at bounding box center [414, 540] width 131 height 12
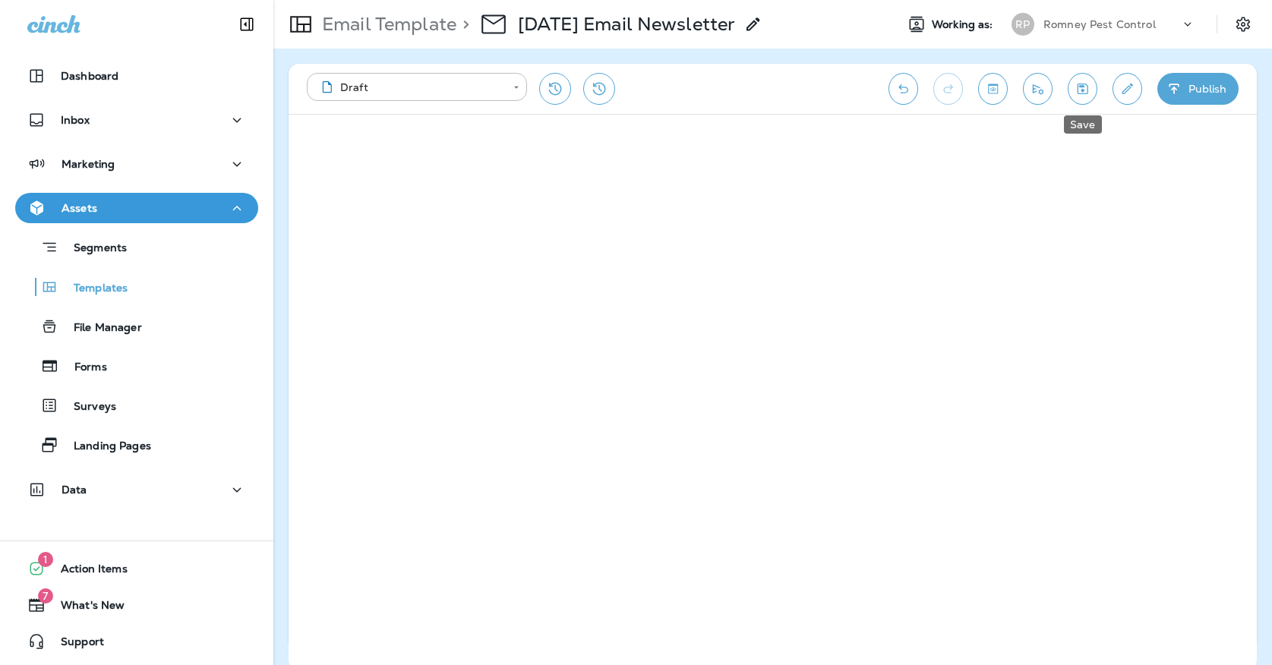
click at [1080, 80] on button "Save" at bounding box center [1082, 89] width 30 height 32
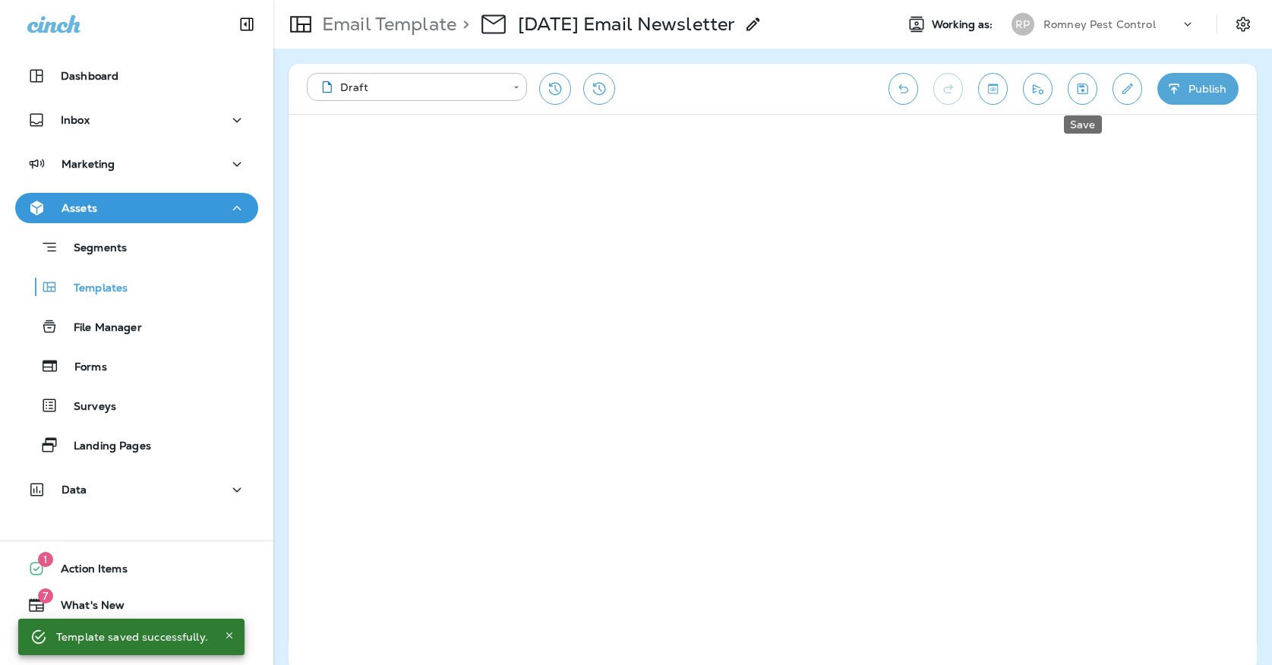
click at [1082, 97] on button "Save" at bounding box center [1082, 89] width 30 height 32
click at [1076, 84] on icon "Save" at bounding box center [1082, 88] width 16 height 15
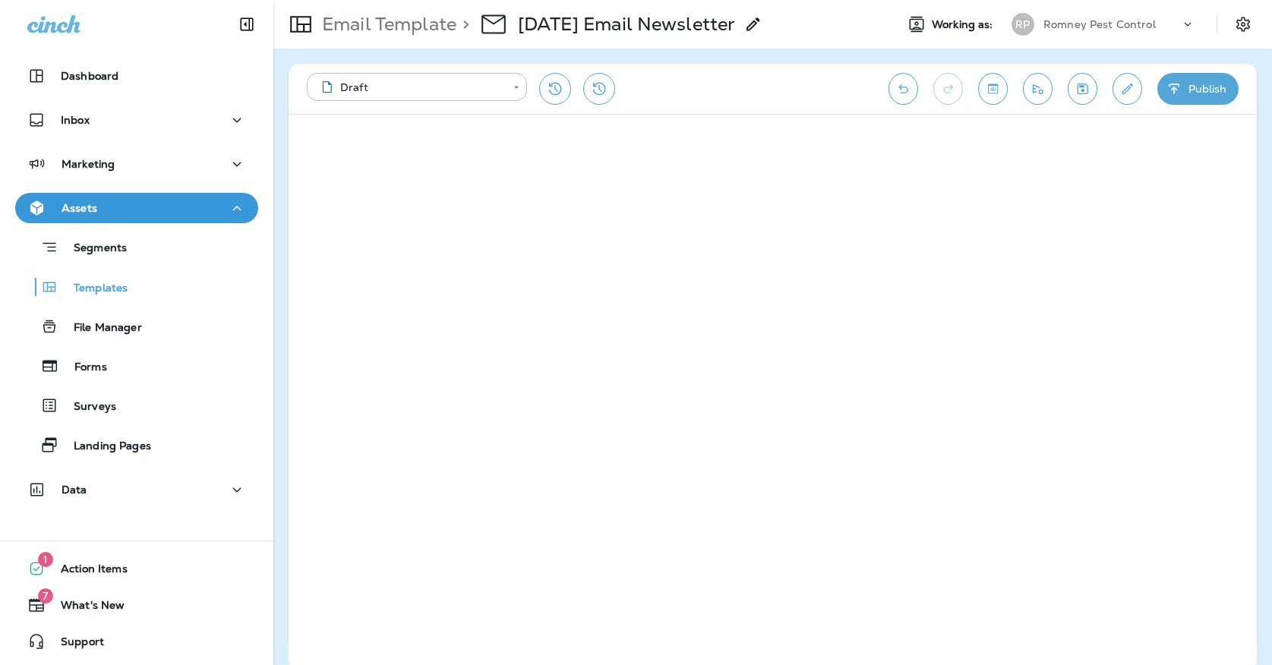
click at [1079, 91] on icon "Save" at bounding box center [1082, 88] width 16 height 15
click at [1095, 26] on p "Romney Pest Control" at bounding box center [1099, 24] width 112 height 12
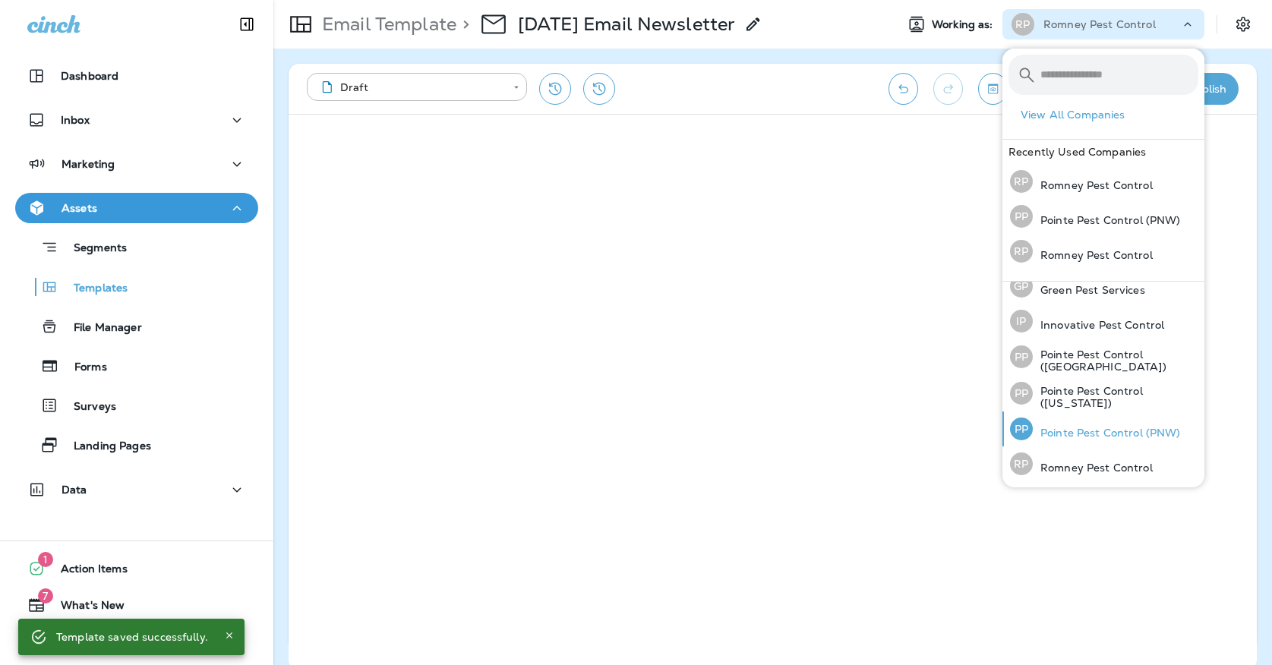
scroll to position [46, 0]
click at [1110, 435] on p "Pointe Pest Control (PNW)" at bounding box center [1106, 434] width 148 height 12
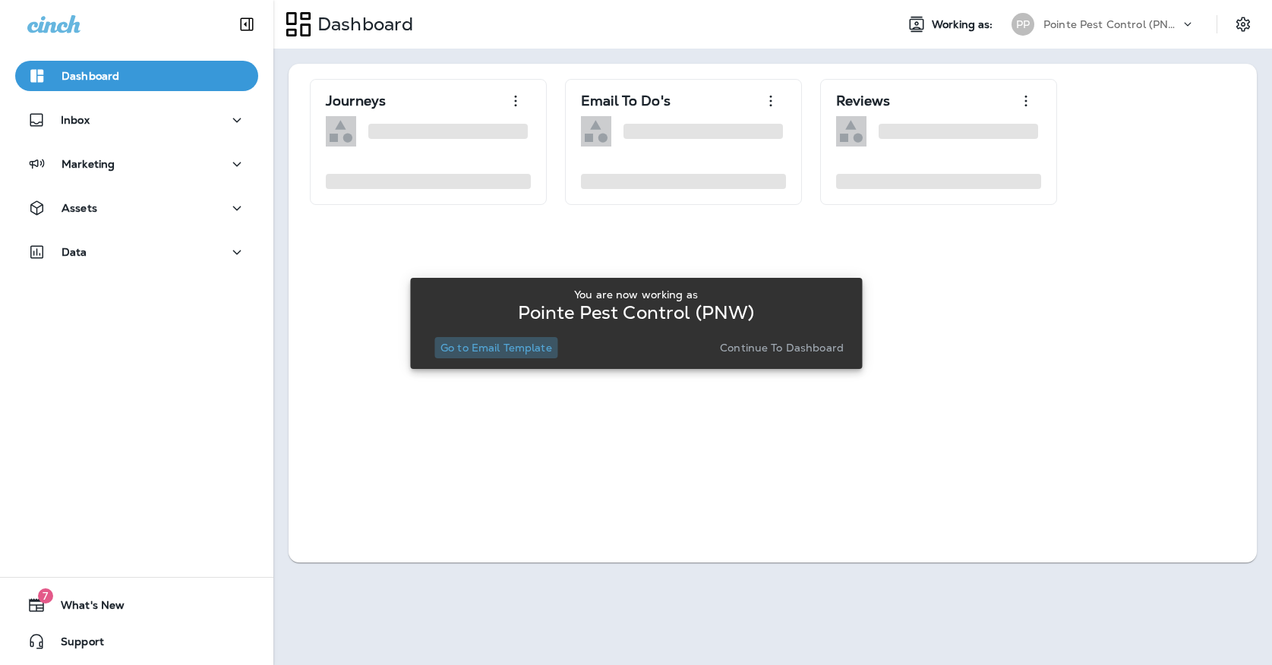
click at [542, 345] on p "Go to Email Template" at bounding box center [496, 348] width 112 height 12
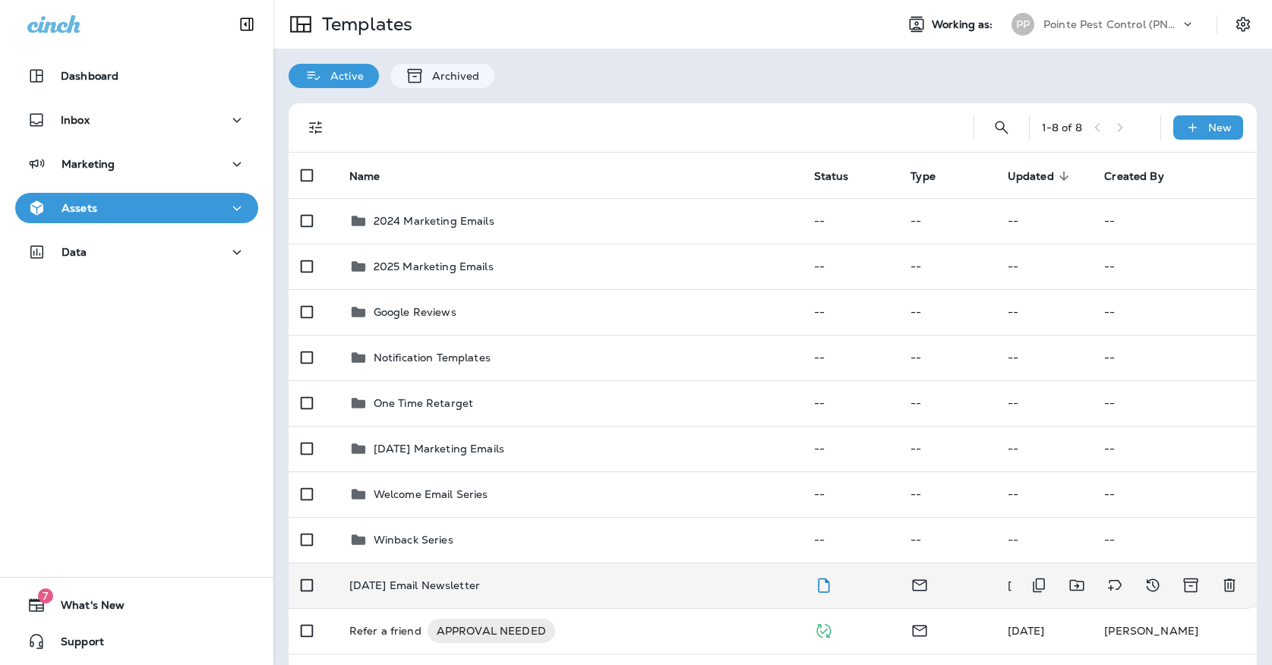
click at [480, 579] on p "[DATE] Email Newsletter" at bounding box center [414, 585] width 131 height 12
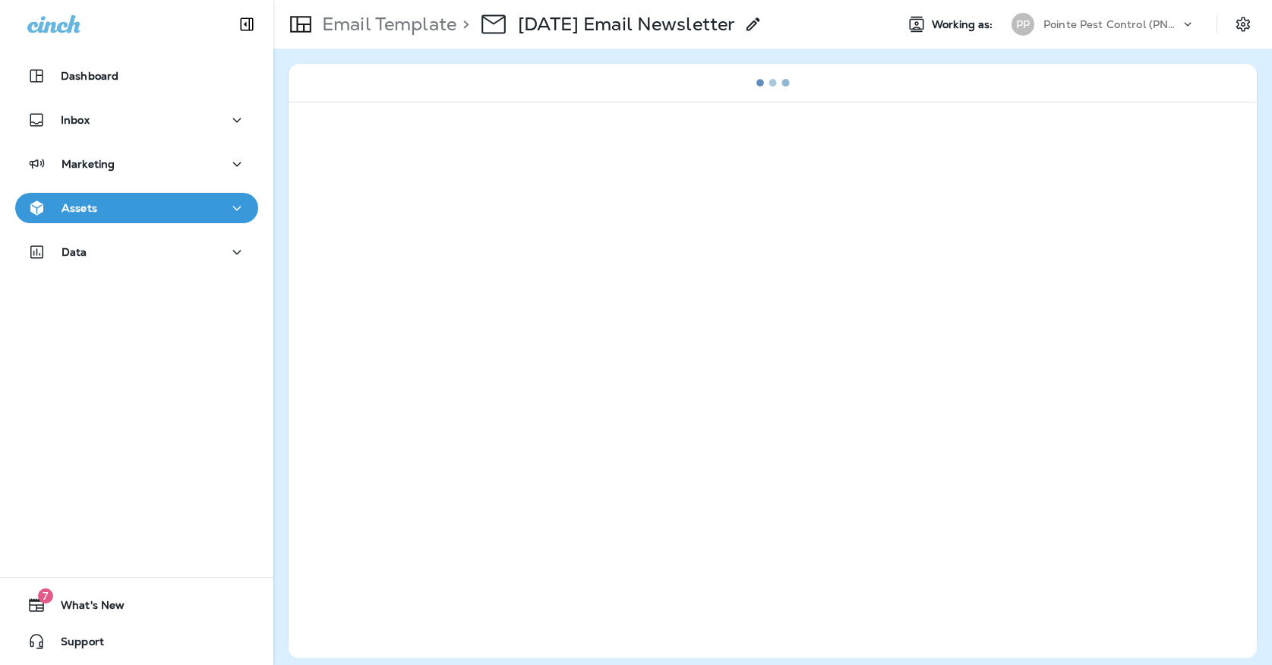
click at [243, 206] on button "Assets" at bounding box center [136, 208] width 243 height 30
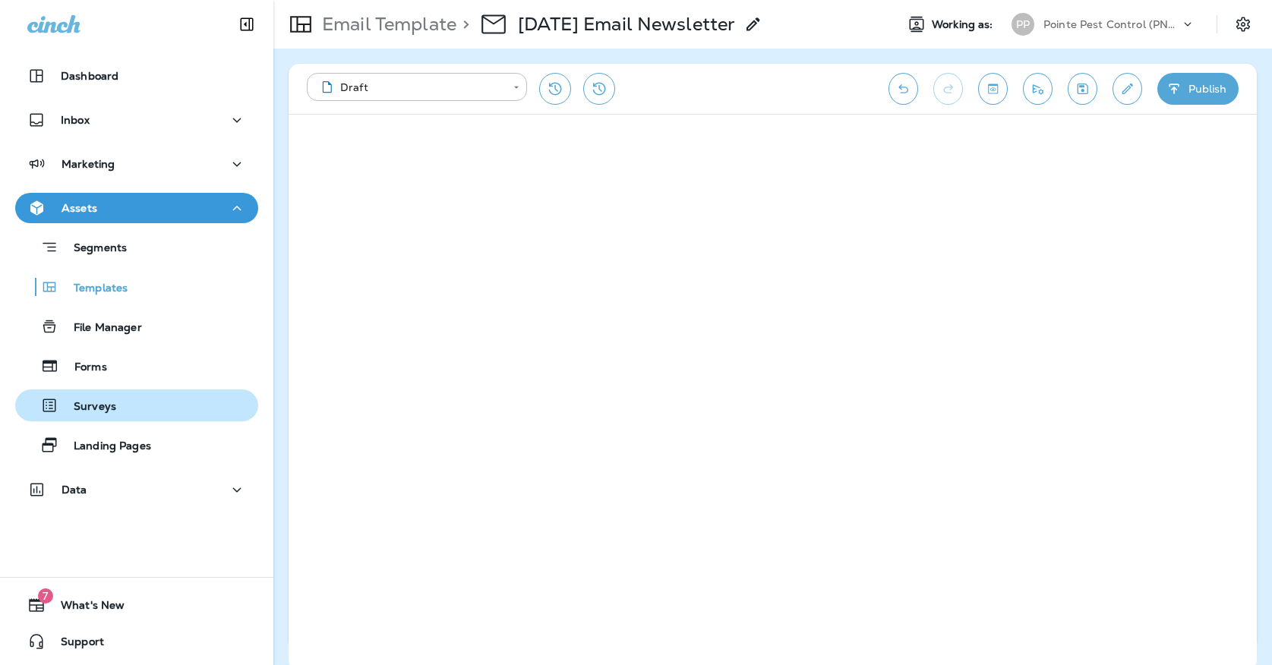
click at [163, 418] on button "Surveys" at bounding box center [136, 405] width 243 height 32
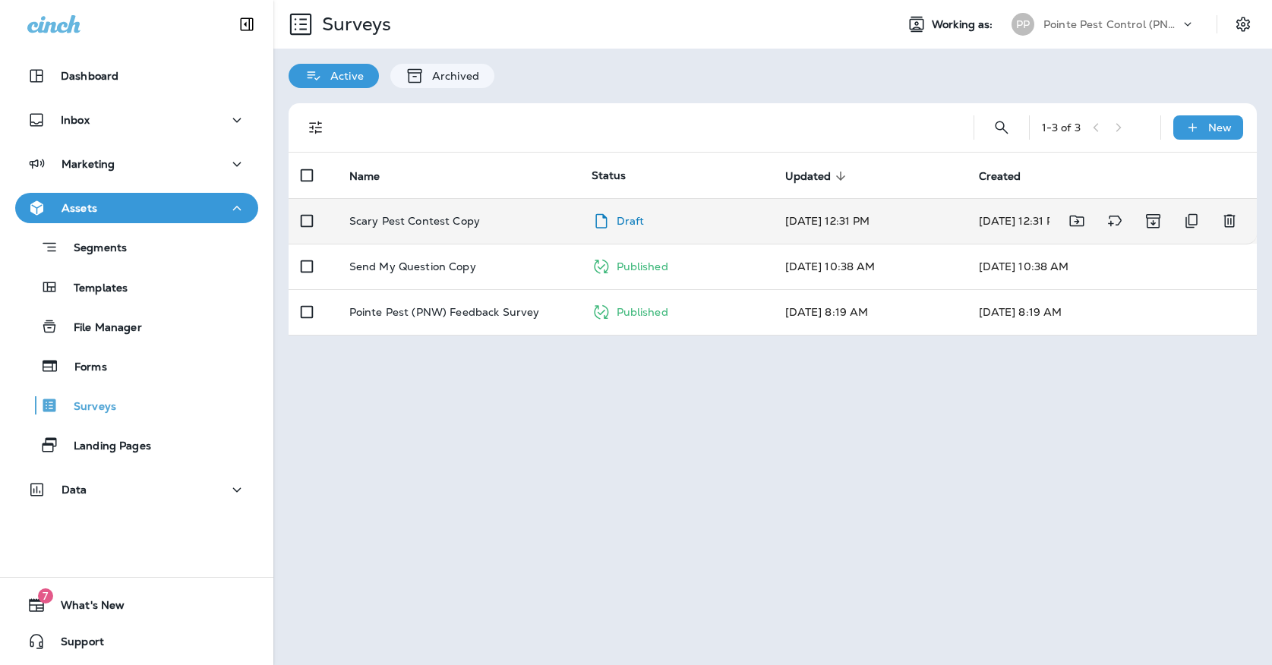
click at [743, 209] on div "Draft" at bounding box center [675, 221] width 169 height 24
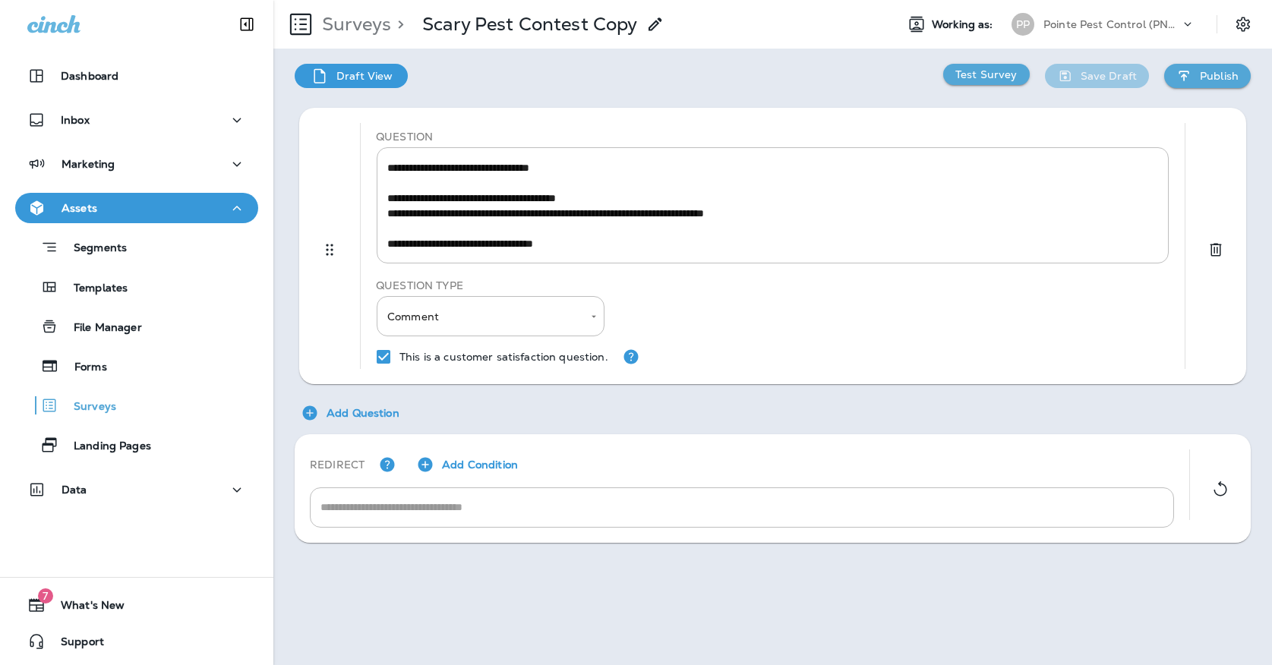
click at [661, 24] on icon at bounding box center [655, 24] width 18 height 18
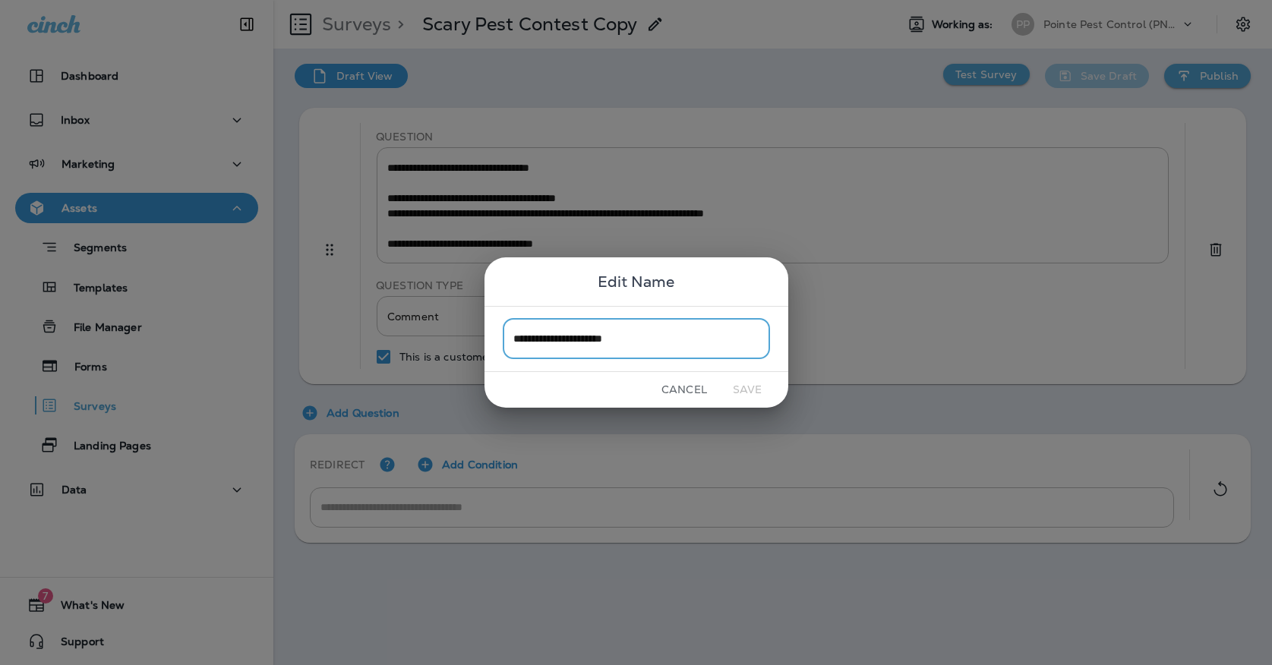
click at [663, 344] on input "**********" at bounding box center [636, 339] width 267 height 40
type input "**********"
click at [748, 393] on button "Save" at bounding box center [747, 390] width 57 height 24
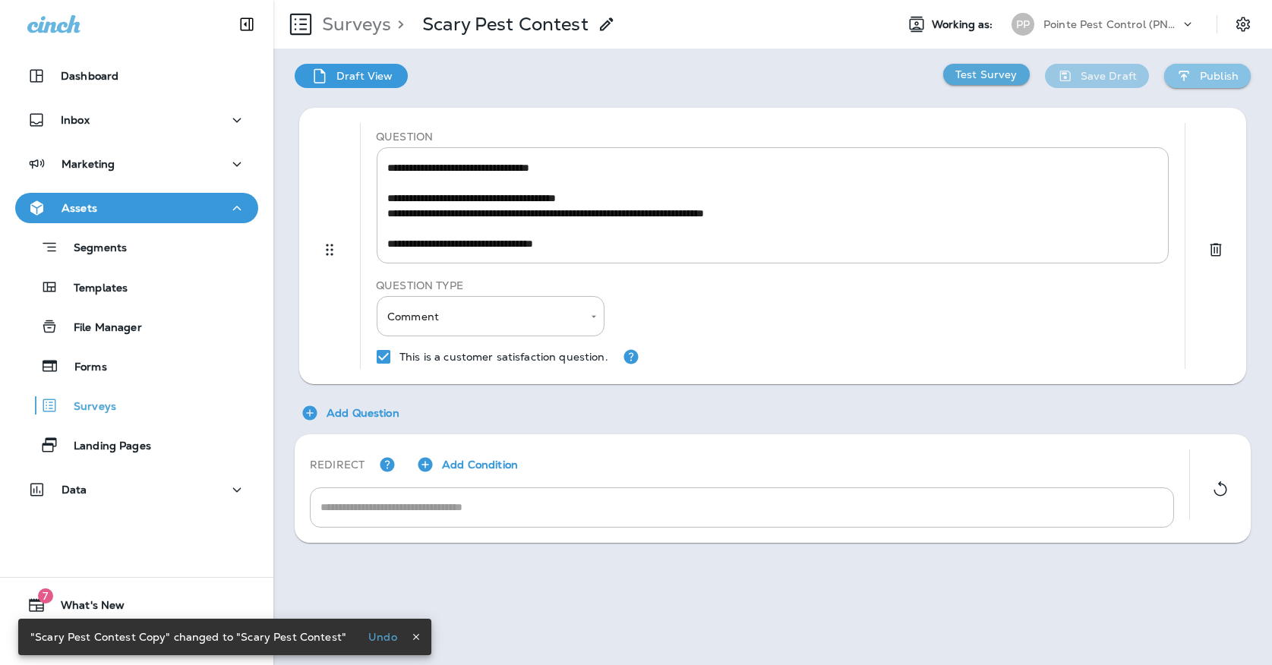
click at [1205, 73] on p "Publish" at bounding box center [1218, 76] width 39 height 12
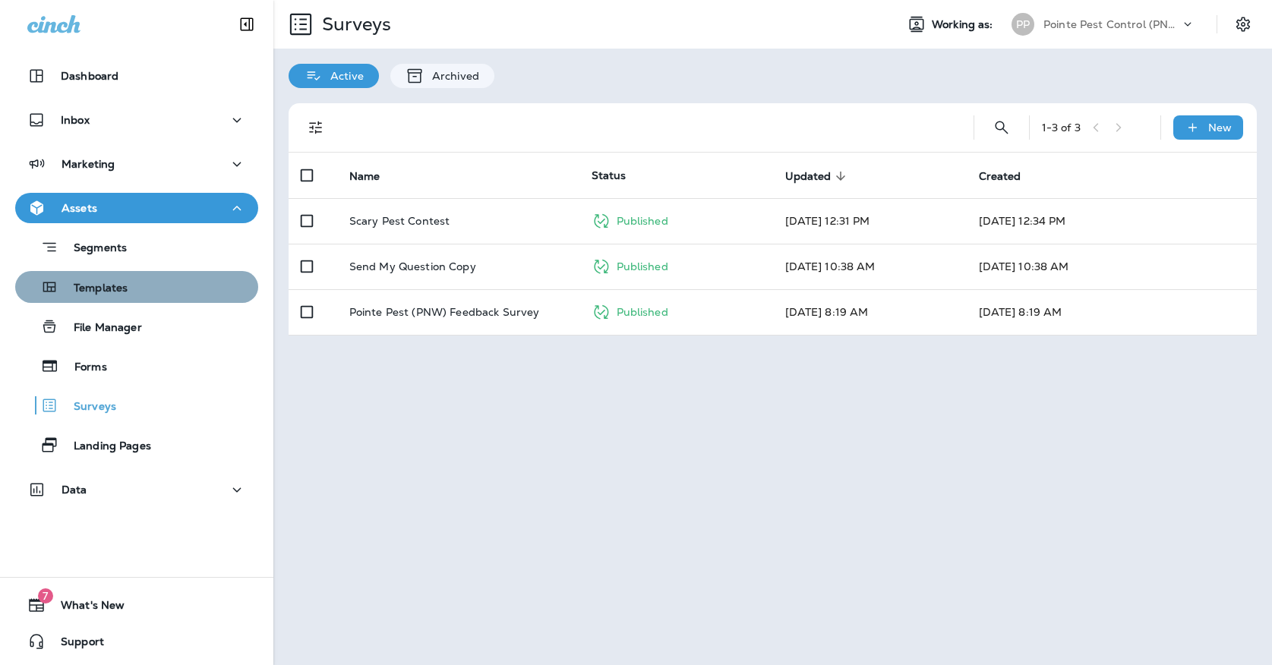
click at [187, 299] on button "Templates" at bounding box center [136, 287] width 243 height 32
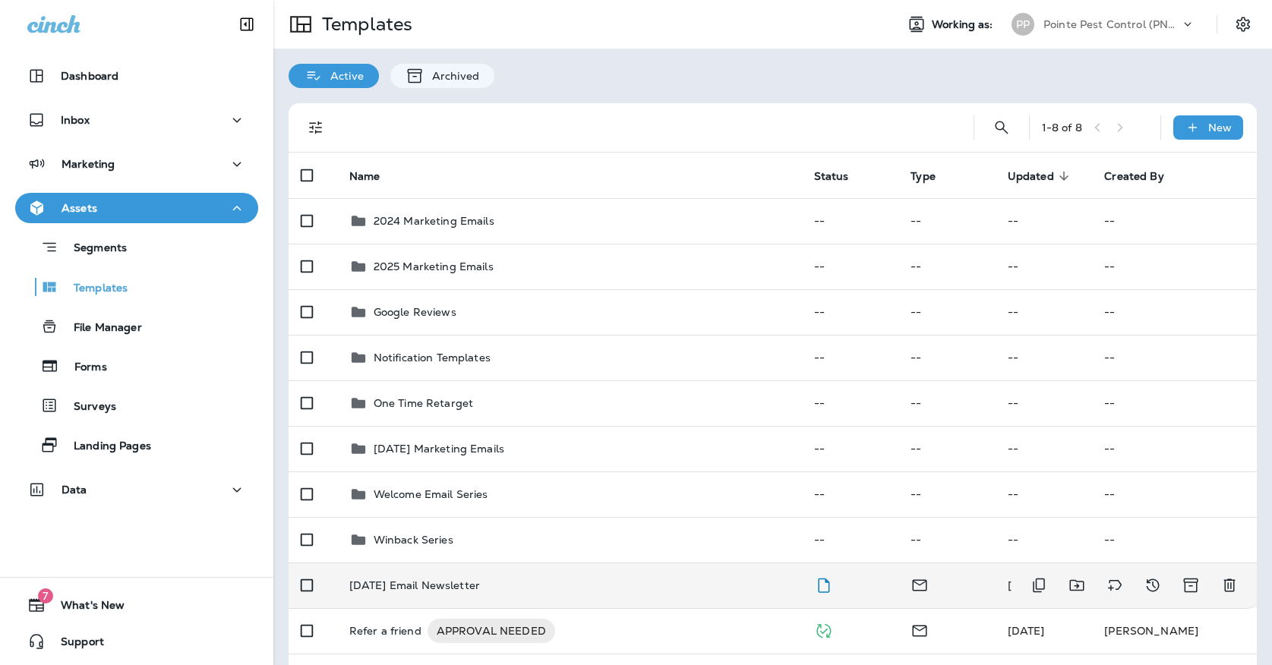
click at [435, 581] on td "[DATE] Email Newsletter" at bounding box center [569, 586] width 465 height 46
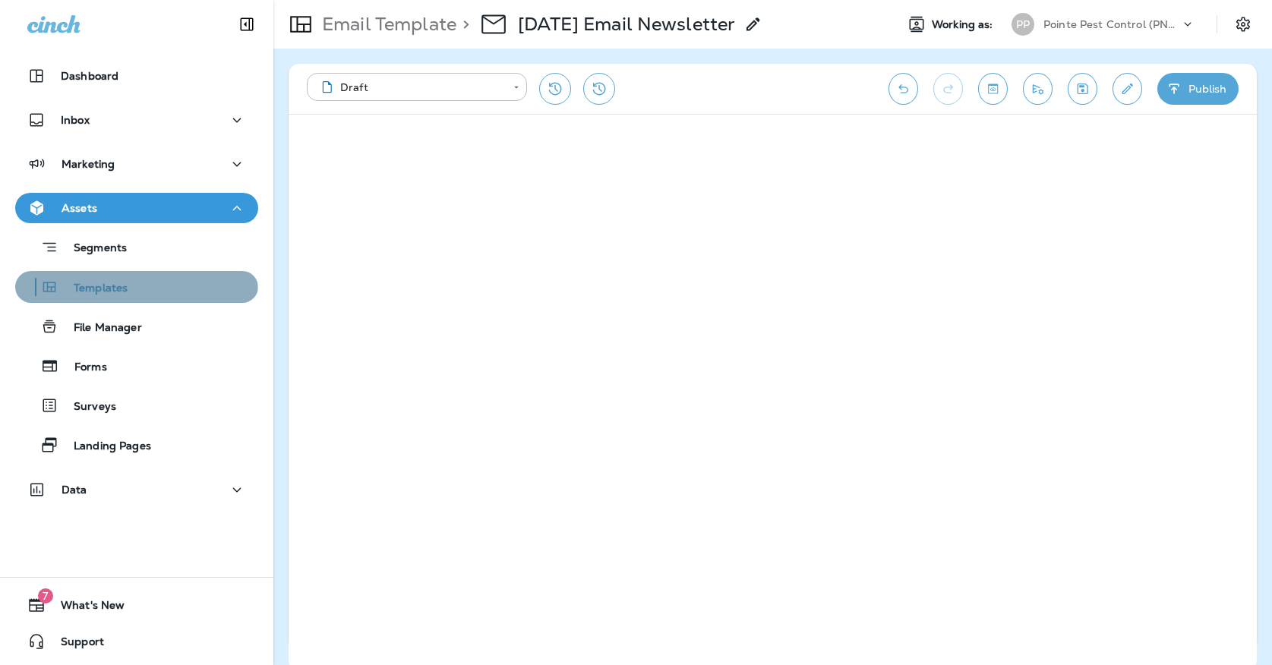
click at [126, 298] on div "Templates" at bounding box center [74, 287] width 106 height 23
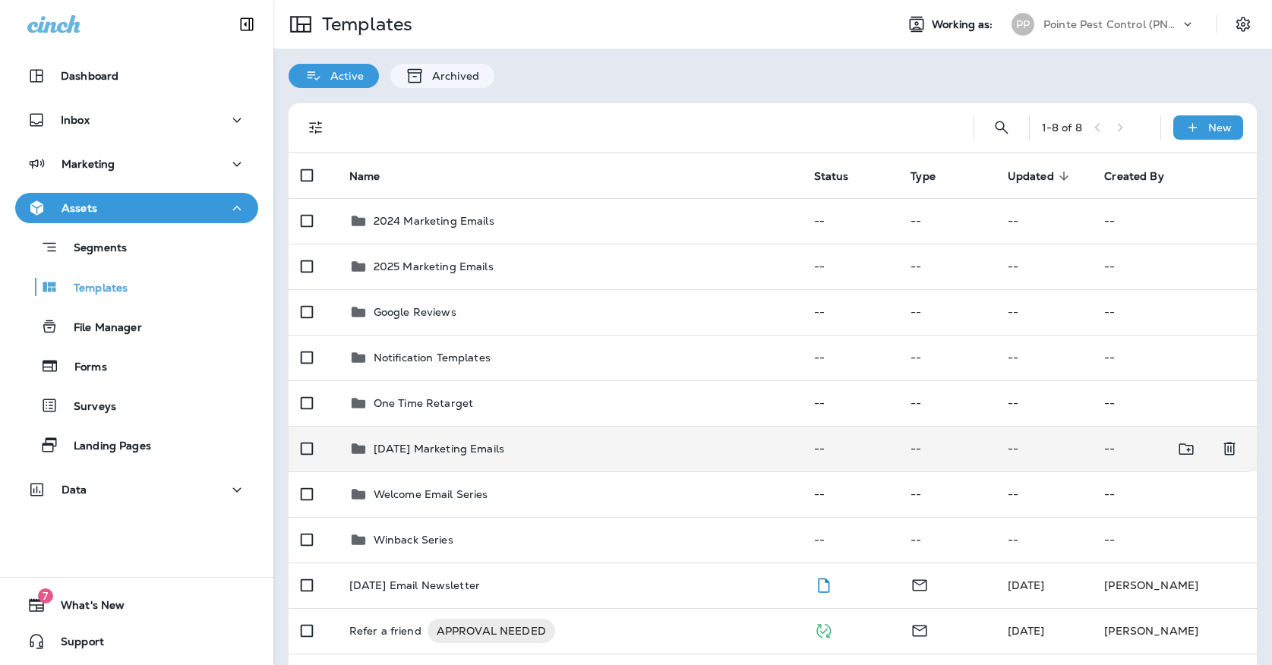
click at [537, 426] on td "[DATE] Marketing Emails" at bounding box center [569, 449] width 465 height 46
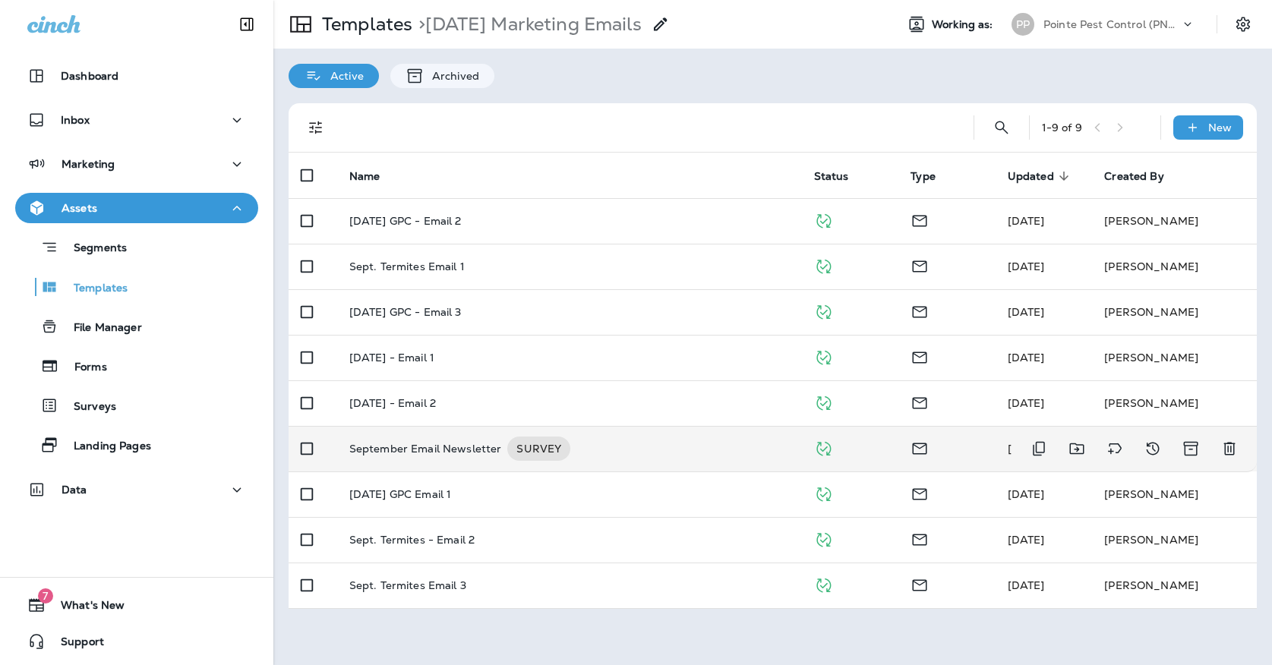
click at [473, 436] on p "September Email Newsletter" at bounding box center [425, 448] width 153 height 24
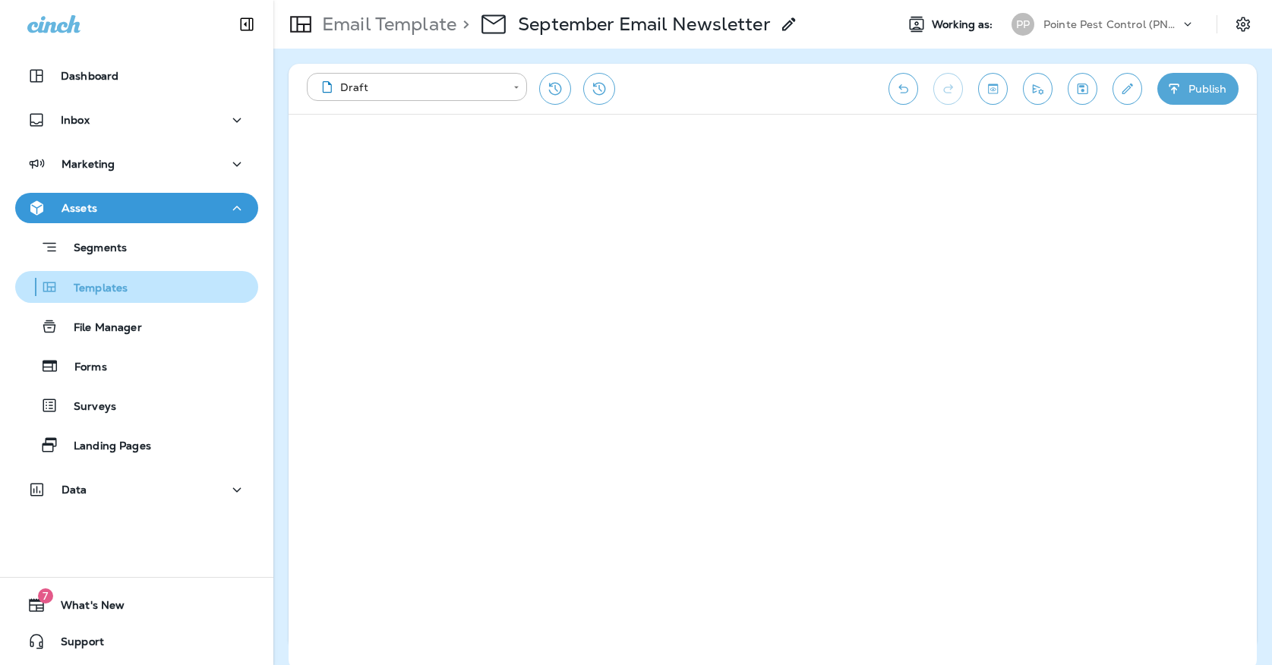
click at [128, 291] on p "Templates" at bounding box center [92, 289] width 69 height 14
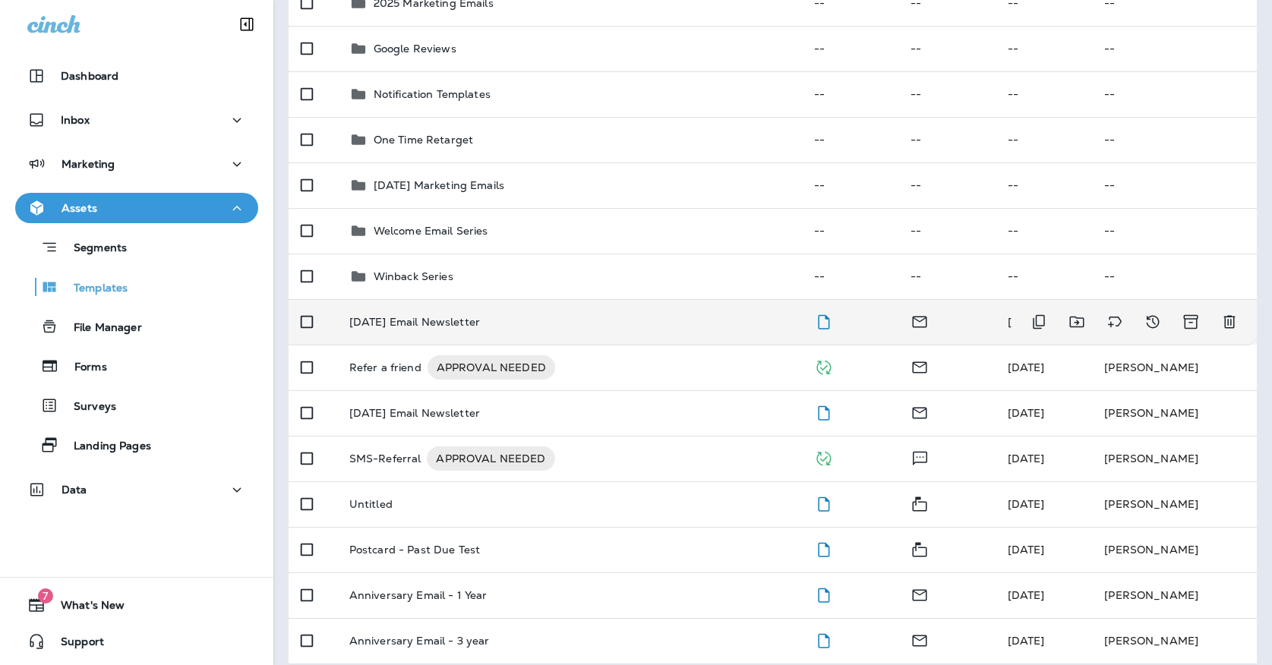
scroll to position [263, 0]
click at [497, 320] on td "[DATE] Email Newsletter" at bounding box center [569, 323] width 465 height 46
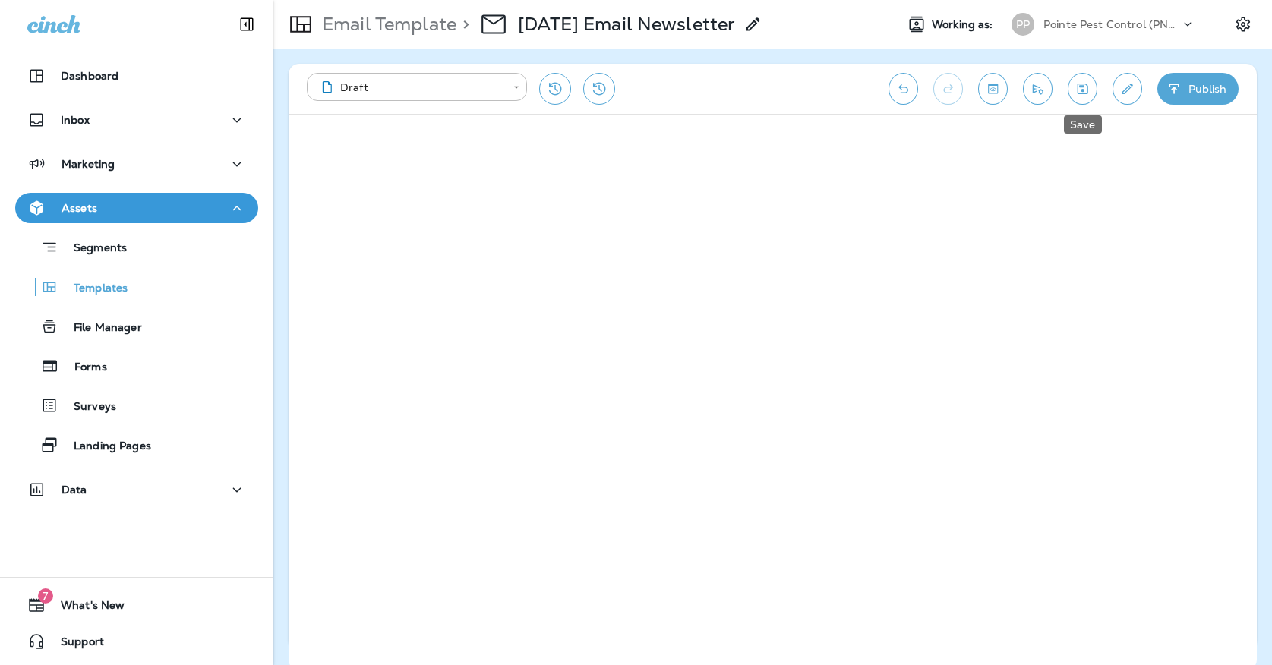
click at [1084, 80] on button "Save" at bounding box center [1082, 89] width 30 height 32
click at [1080, 82] on icon "Save" at bounding box center [1082, 88] width 16 height 15
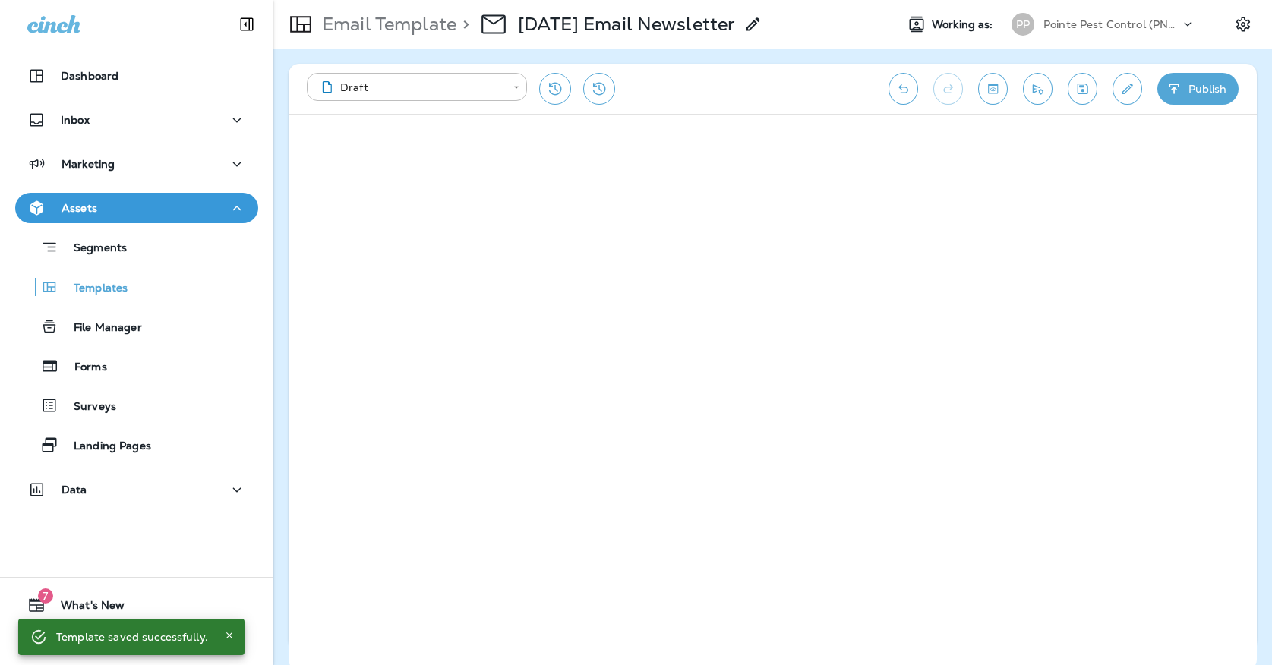
click at [1082, 96] on icon "Save" at bounding box center [1082, 88] width 16 height 15
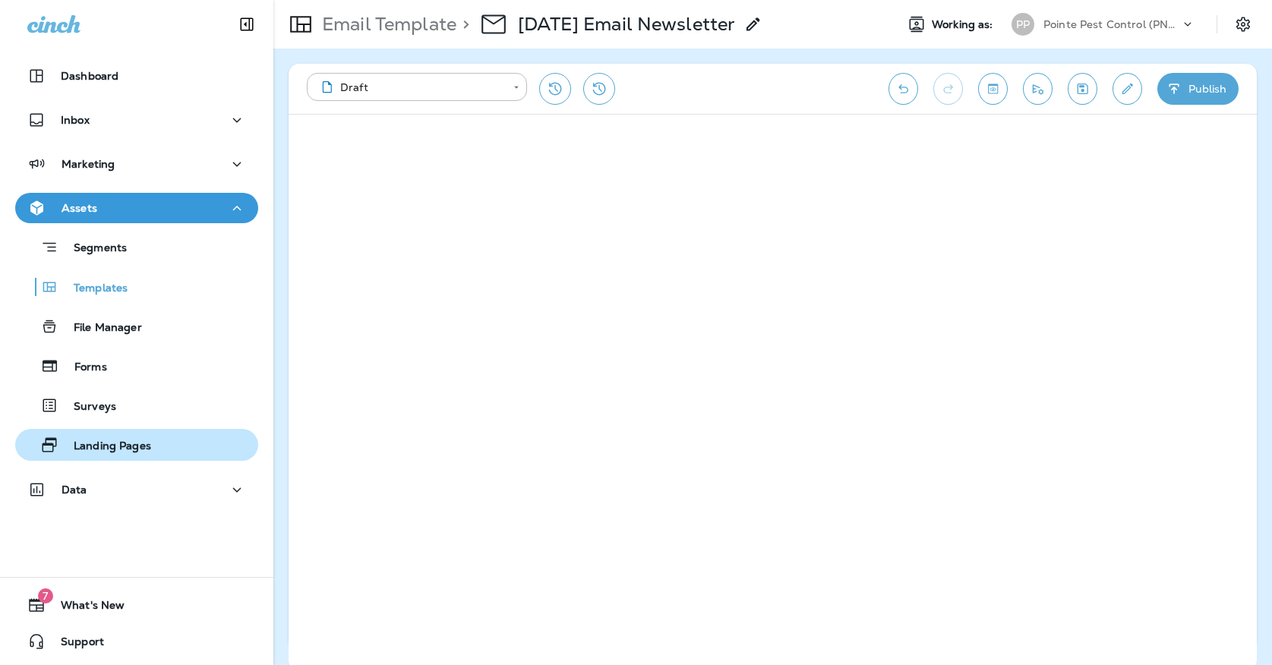
click at [151, 443] on p "Landing Pages" at bounding box center [104, 447] width 93 height 14
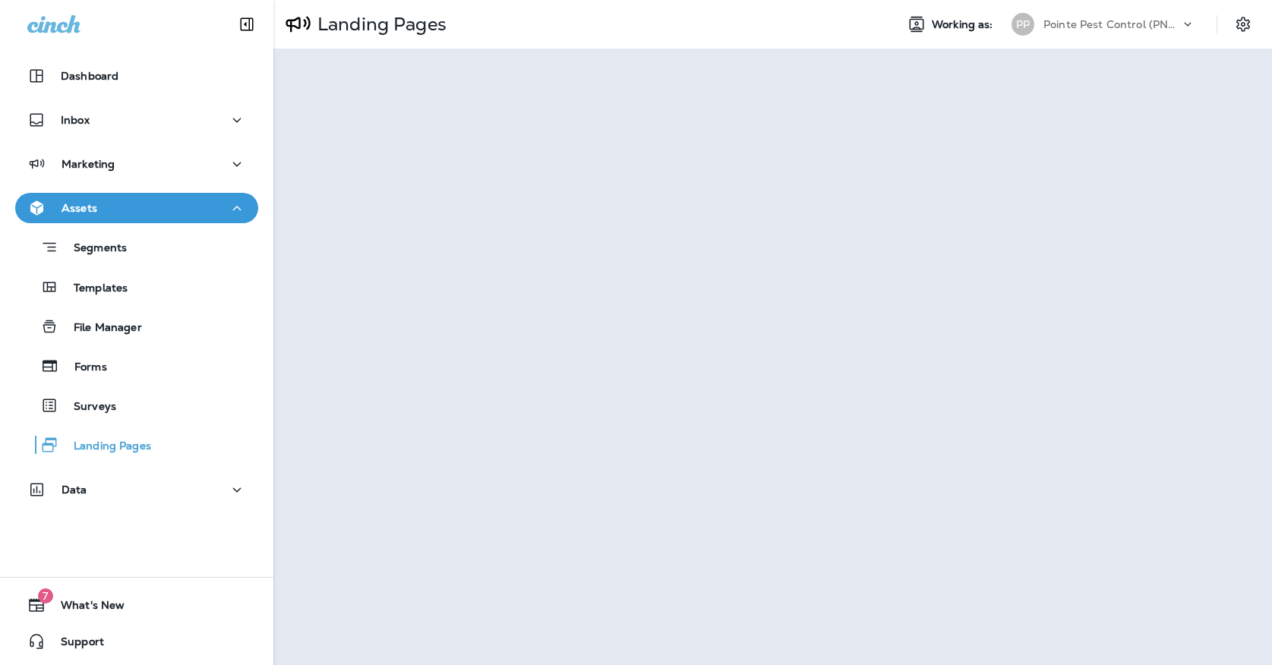
click at [1162, 34] on div "Pointe Pest Control (PNW)" at bounding box center [1111, 24] width 137 height 23
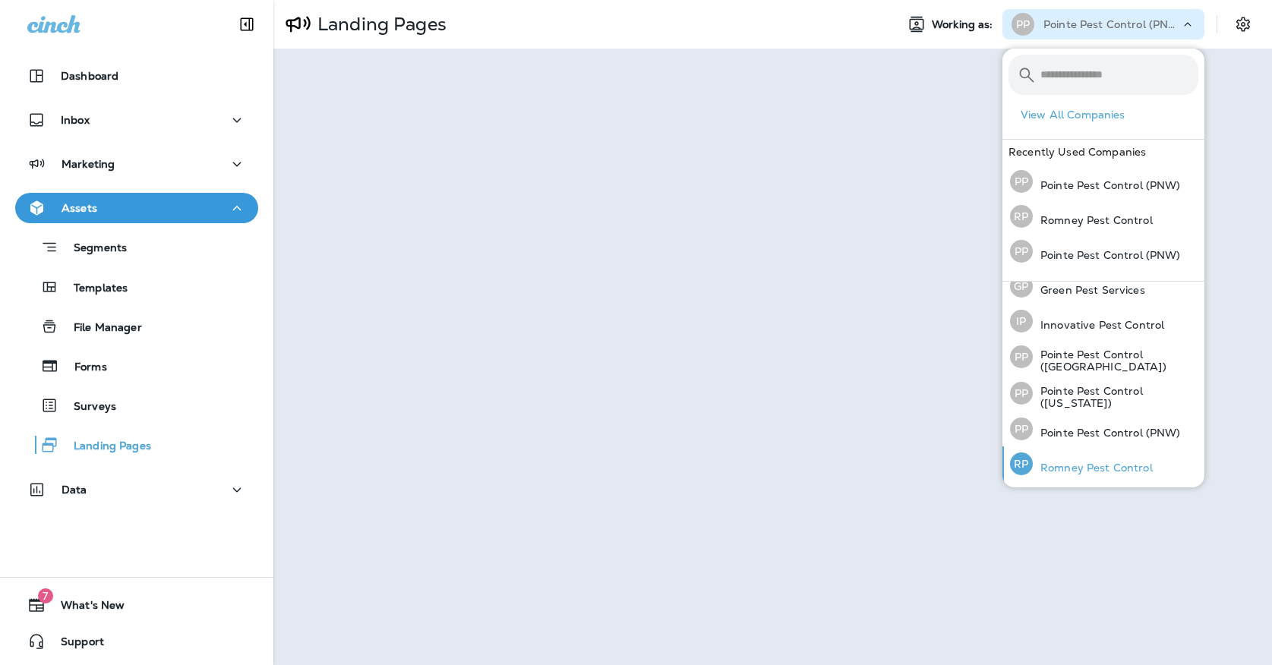
scroll to position [46, 0]
click at [1098, 459] on div "[PERSON_NAME] Pest Control" at bounding box center [1081, 465] width 155 height 35
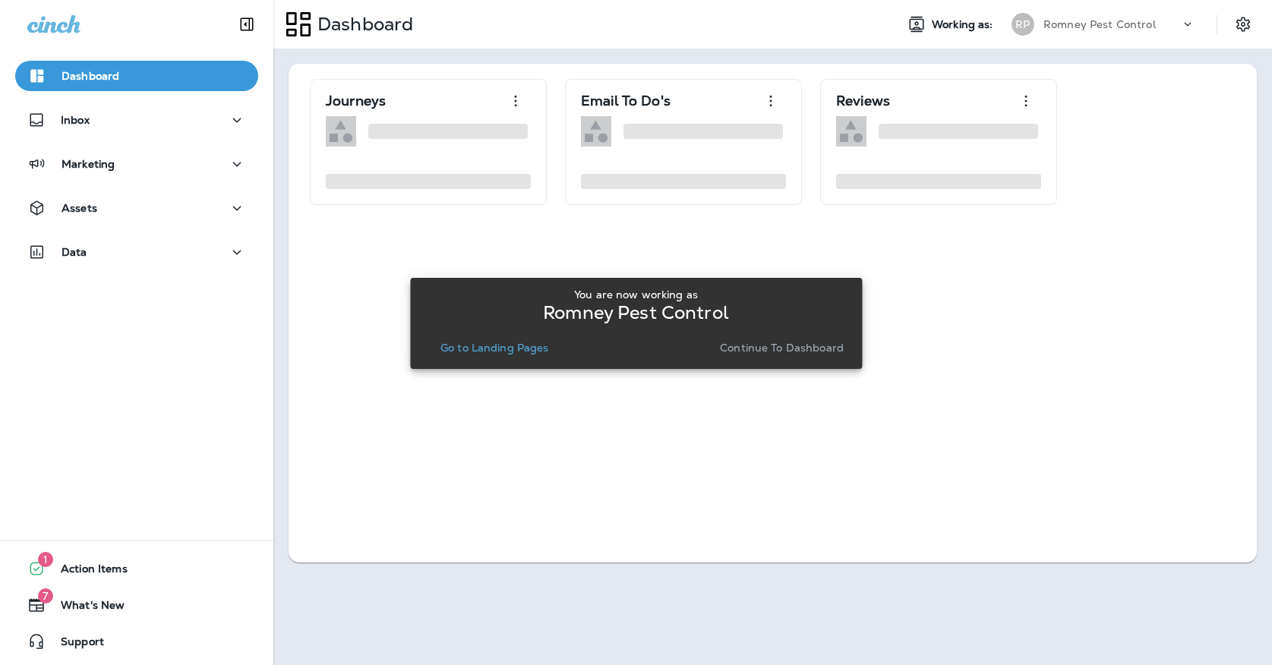
click at [515, 345] on p "Go to Landing Pages" at bounding box center [494, 348] width 109 height 12
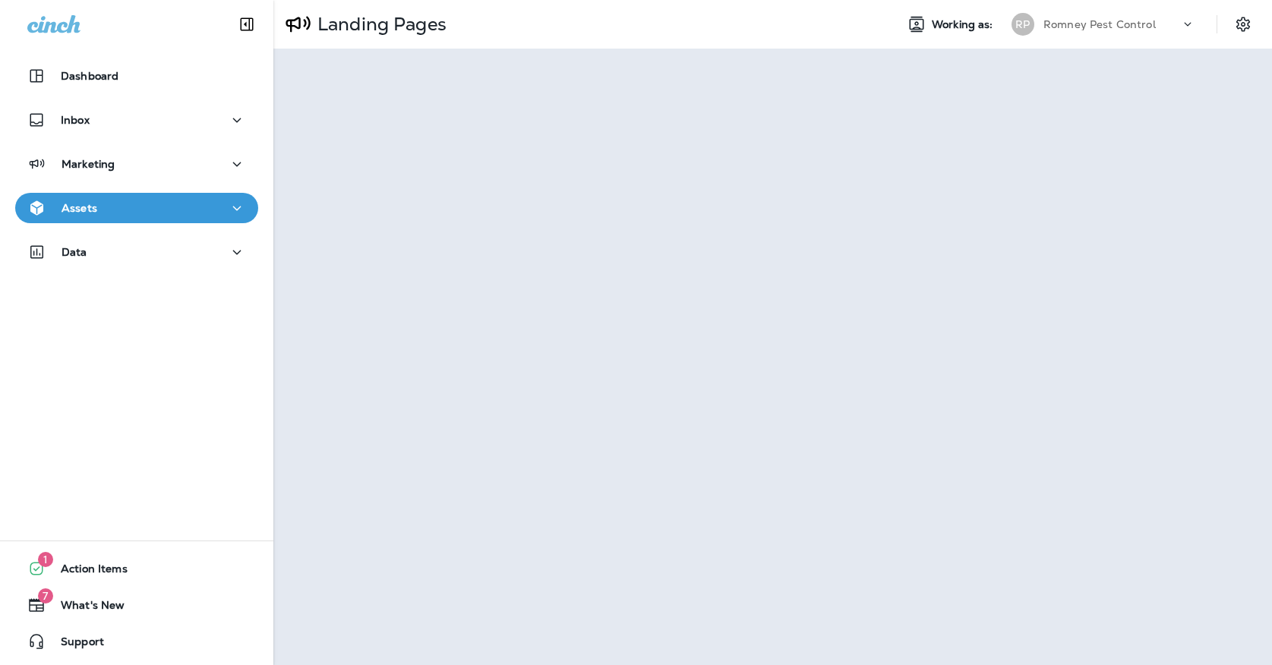
click at [1089, 39] on div "Landing Pages Working as: [PERSON_NAME] Pest Control" at bounding box center [772, 24] width 998 height 49
click at [1090, 16] on div "Romney Pest Control" at bounding box center [1111, 24] width 137 height 23
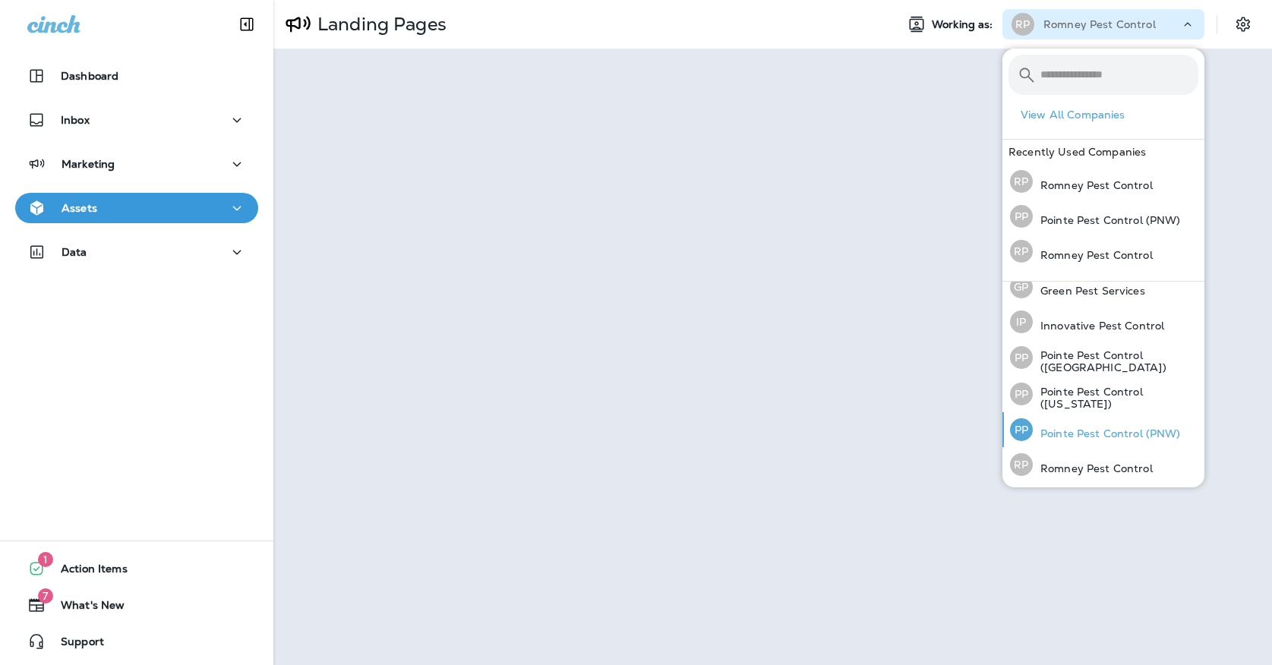
scroll to position [46, 0]
click at [1073, 436] on p "Pointe Pest Control (PNW)" at bounding box center [1106, 434] width 148 height 12
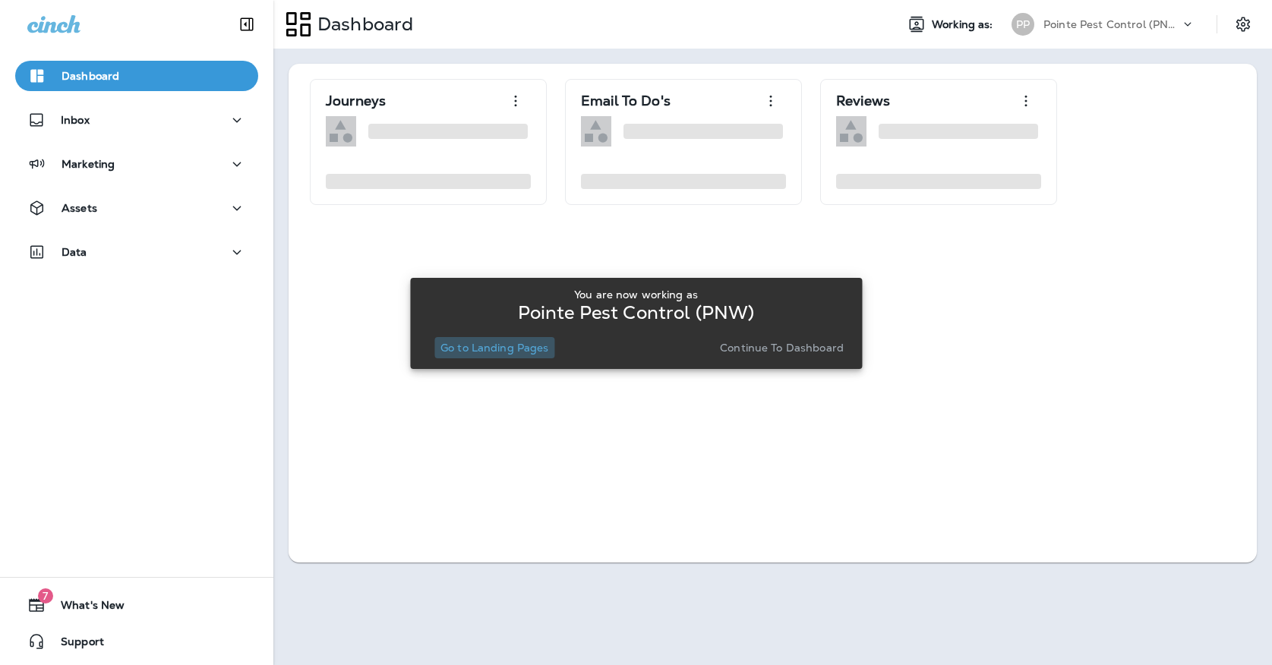
click at [500, 355] on button "Go to Landing Pages" at bounding box center [494, 347] width 121 height 21
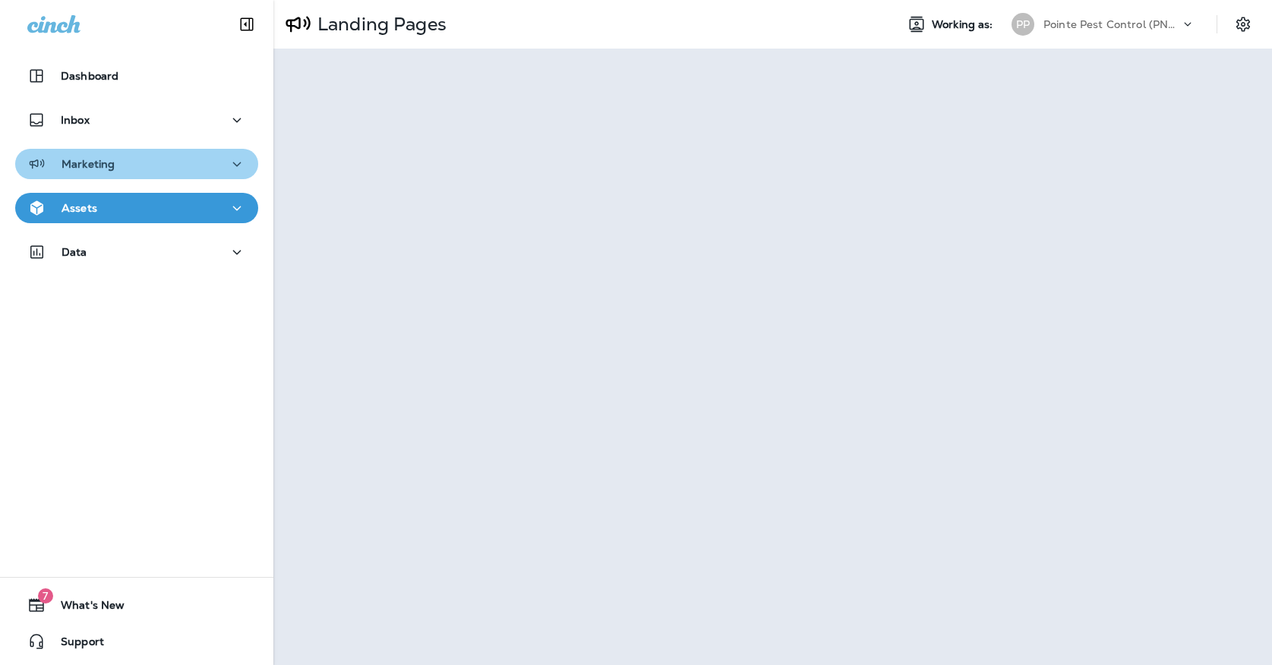
click at [225, 178] on button "Marketing" at bounding box center [136, 164] width 243 height 30
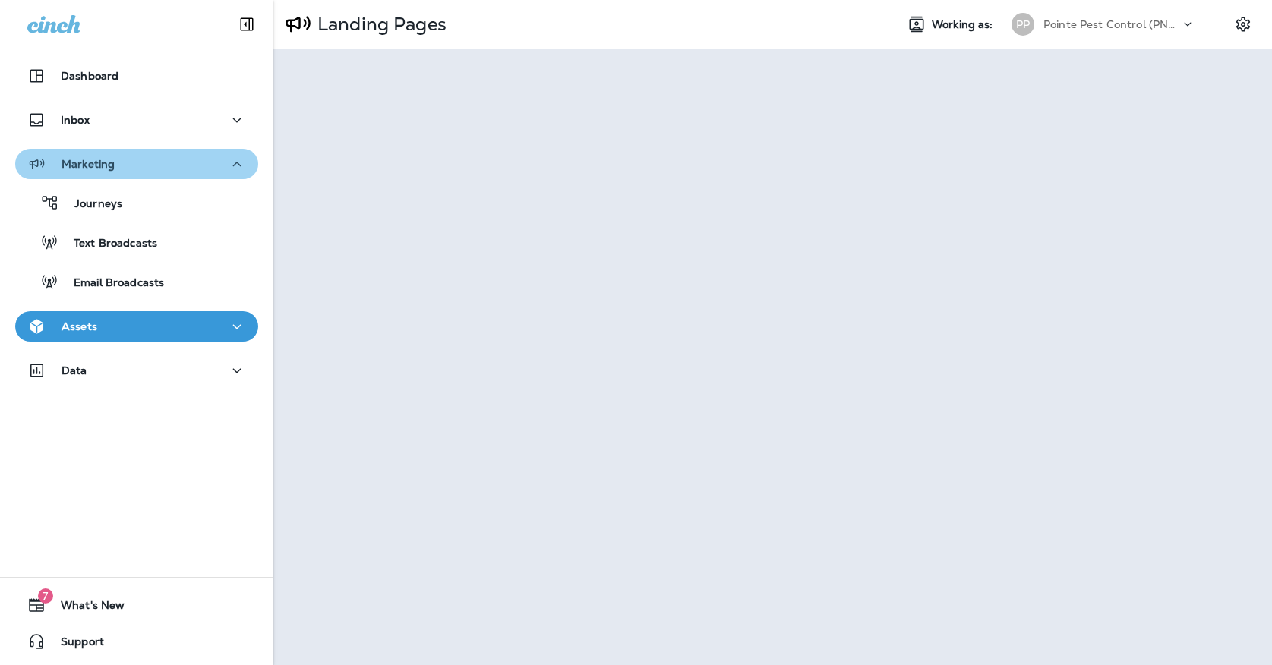
click at [201, 176] on button "Marketing" at bounding box center [136, 164] width 243 height 30
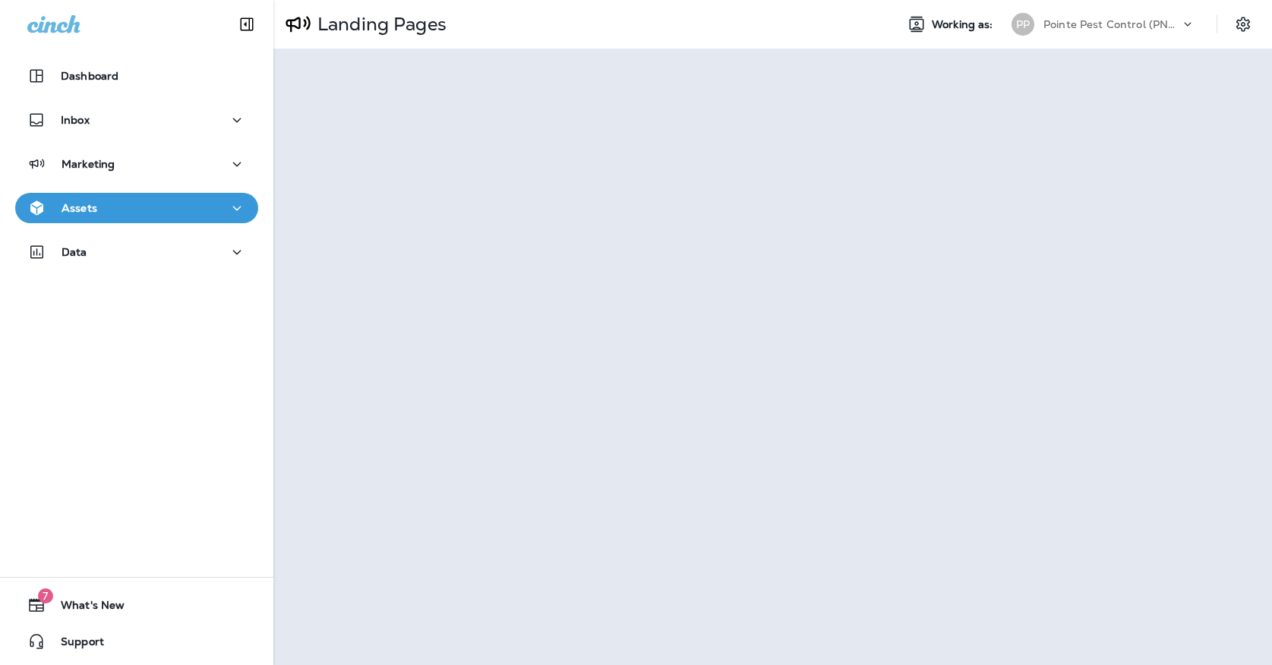
click at [191, 217] on div "Assets" at bounding box center [136, 208] width 219 height 19
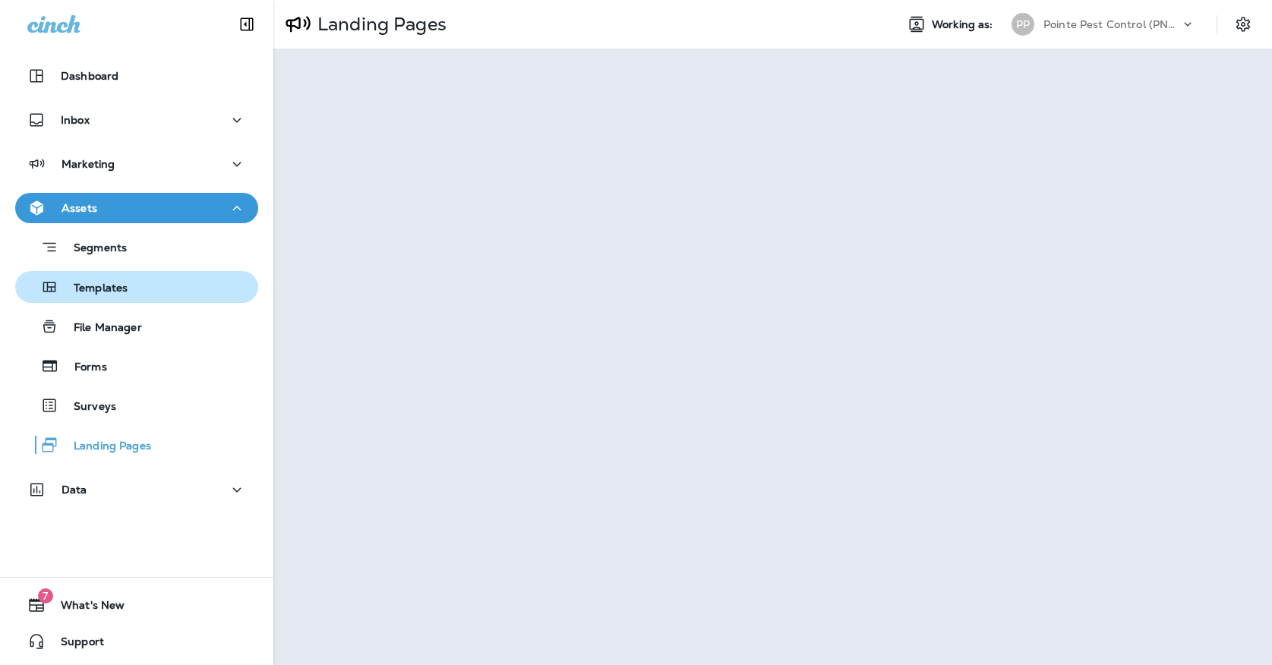
click at [188, 295] on div "Templates" at bounding box center [136, 287] width 231 height 23
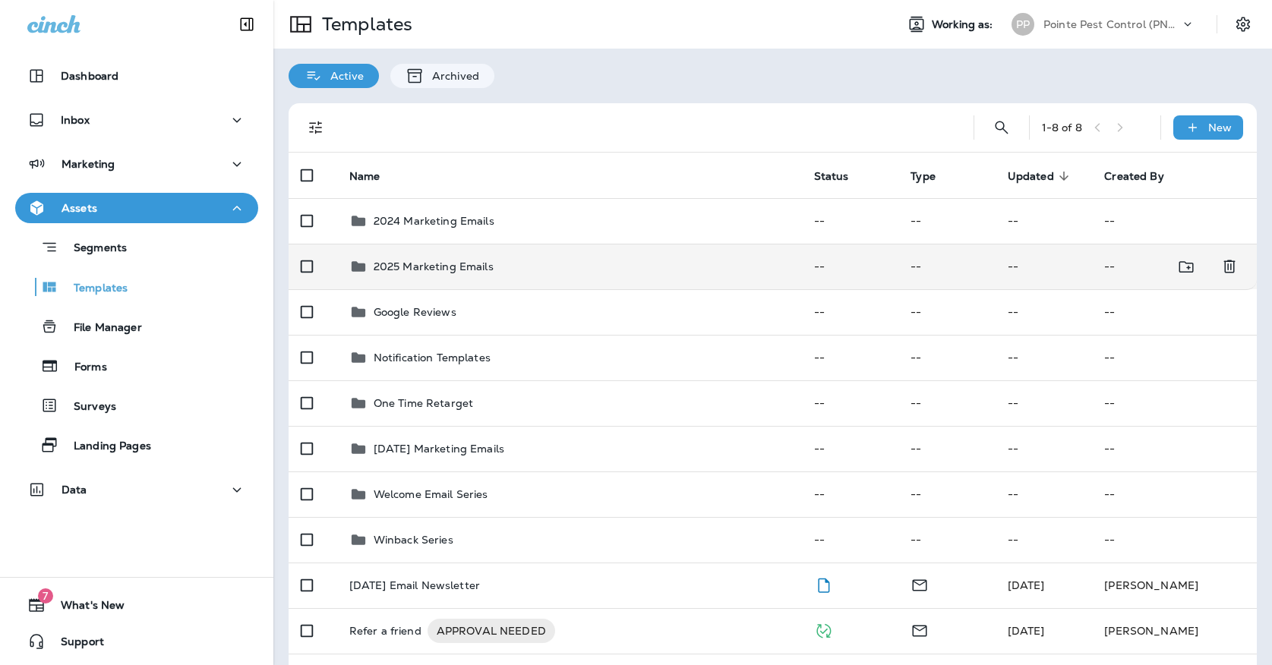
click at [501, 257] on div "2025 Marketing Emails" at bounding box center [569, 266] width 440 height 18
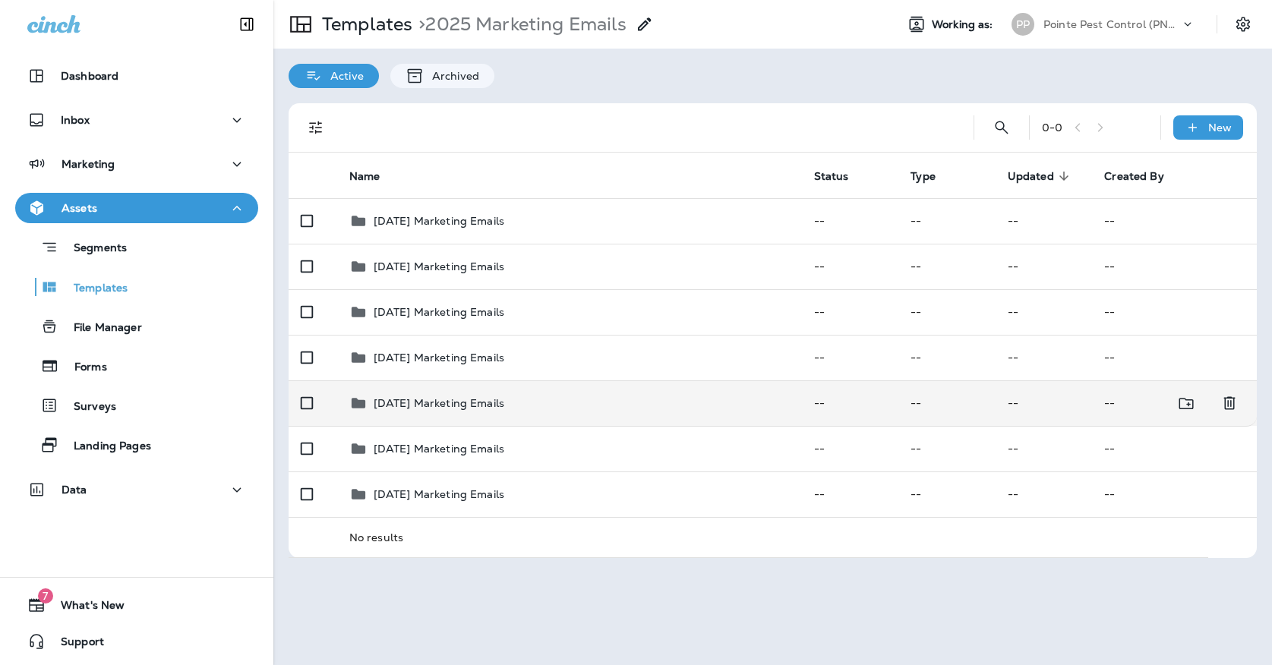
click at [491, 397] on td "[DATE] Marketing Emails" at bounding box center [569, 403] width 465 height 46
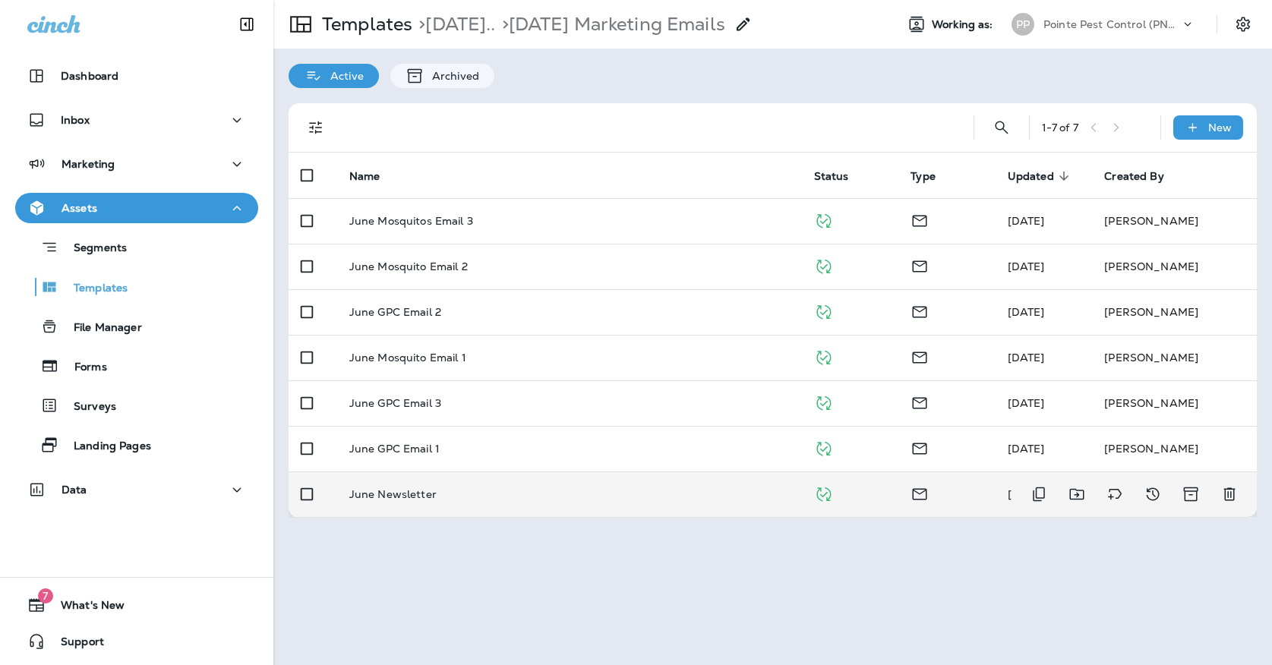
click at [514, 471] on td "June Newsletter" at bounding box center [569, 494] width 465 height 46
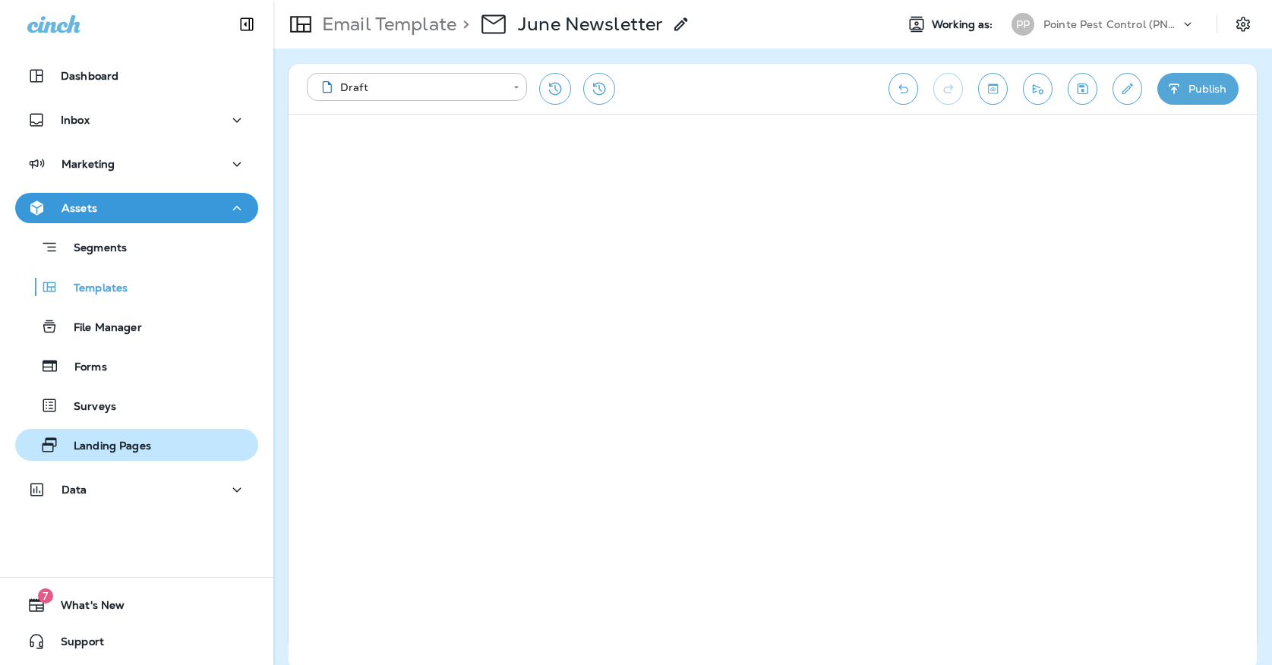
click at [163, 436] on div "Landing Pages" at bounding box center [136, 444] width 231 height 23
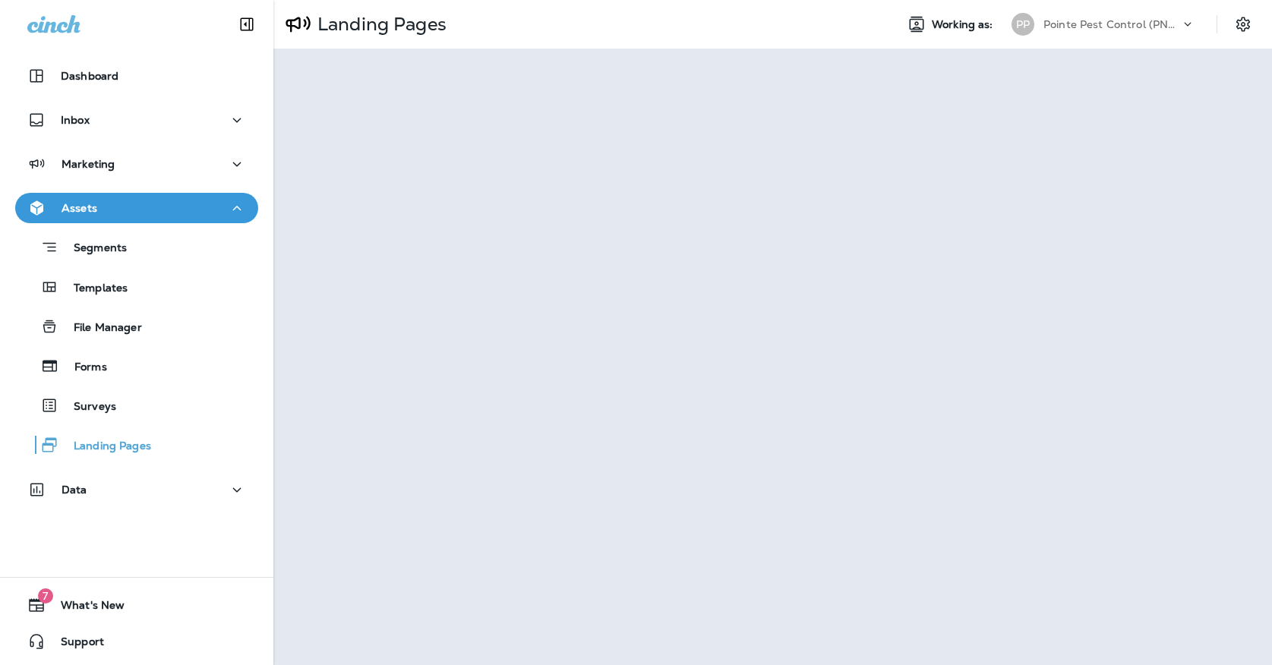
click at [283, 0] on div "Landing Pages Working as: PP Pointe Pest Control (PNW)" at bounding box center [772, 24] width 998 height 49
